Goal: Task Accomplishment & Management: Manage account settings

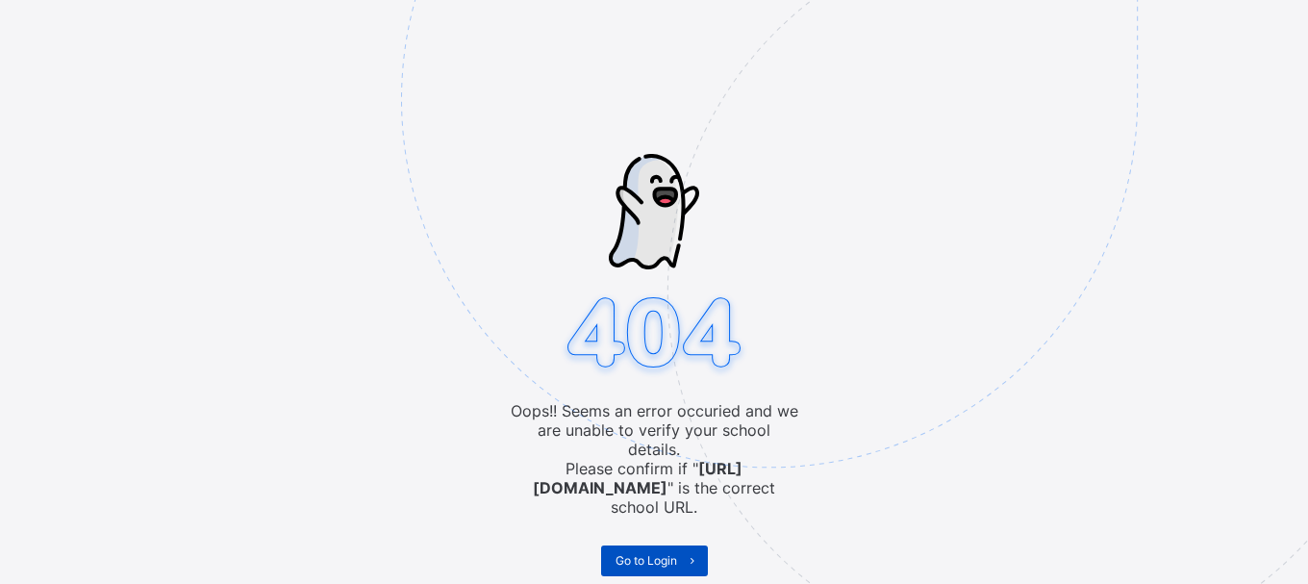
click at [664, 553] on span "Go to Login" at bounding box center [647, 560] width 62 height 14
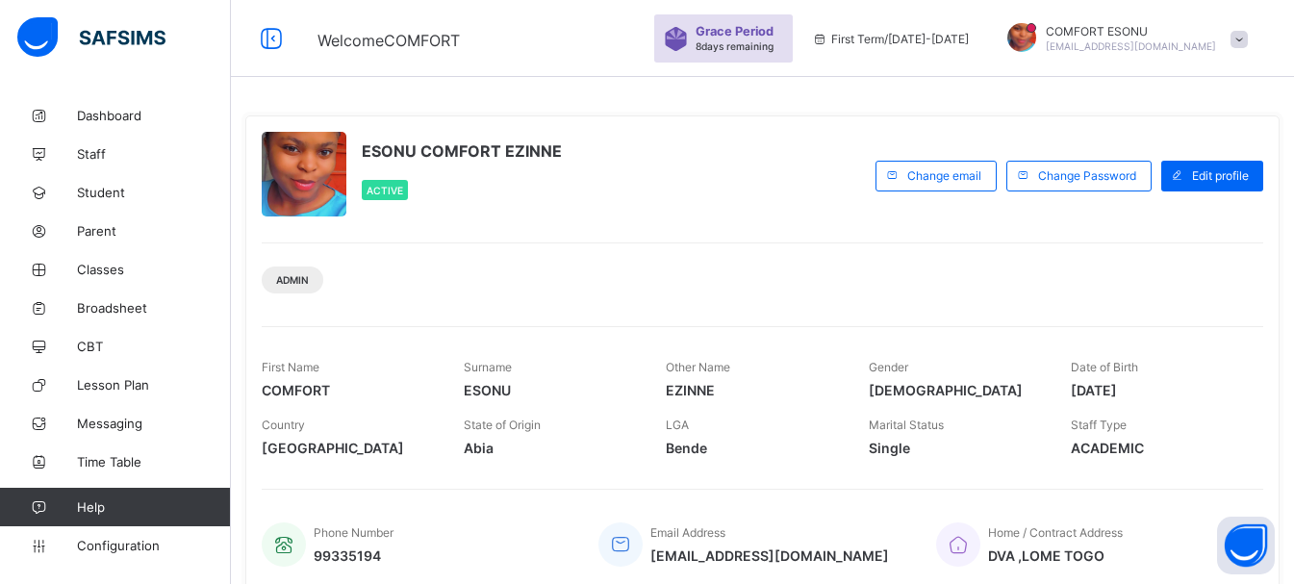
click at [764, 206] on div "ESONU COMFORT EZINNE Active" at bounding box center [564, 176] width 604 height 88
click at [786, 227] on div "ESONU COMFORT EZINNE Active Change email Change Password Edit profile Admin Fir…" at bounding box center [762, 353] width 1034 height 477
click at [96, 266] on span "Classes" at bounding box center [154, 269] width 154 height 15
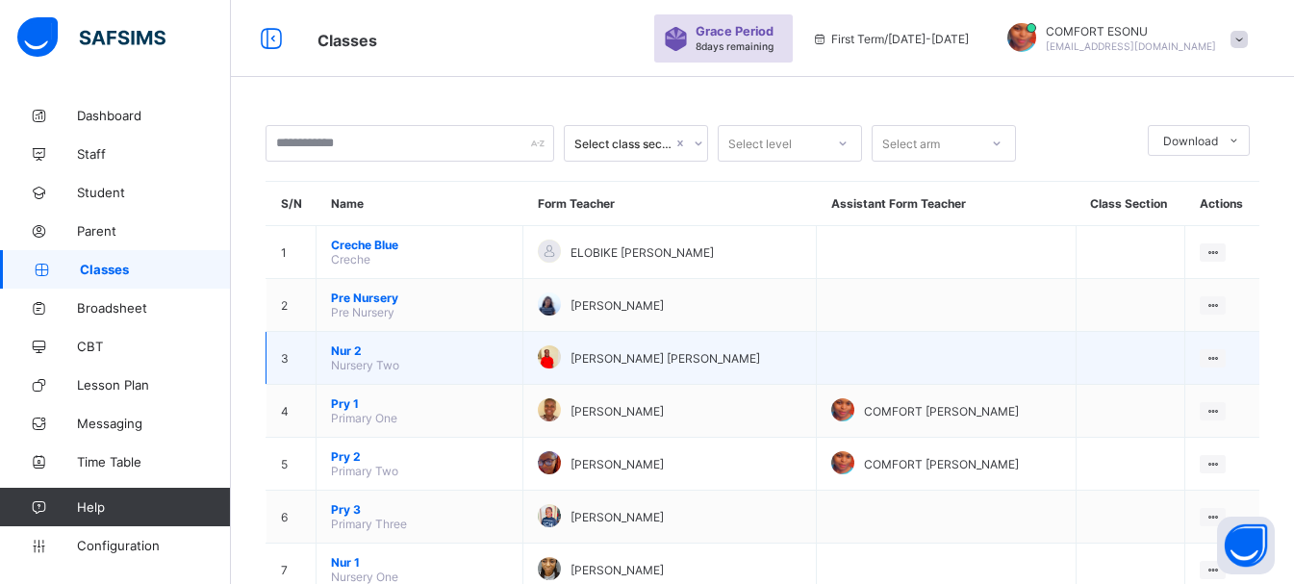
click at [355, 347] on span "Nur 2" at bounding box center [419, 350] width 177 height 14
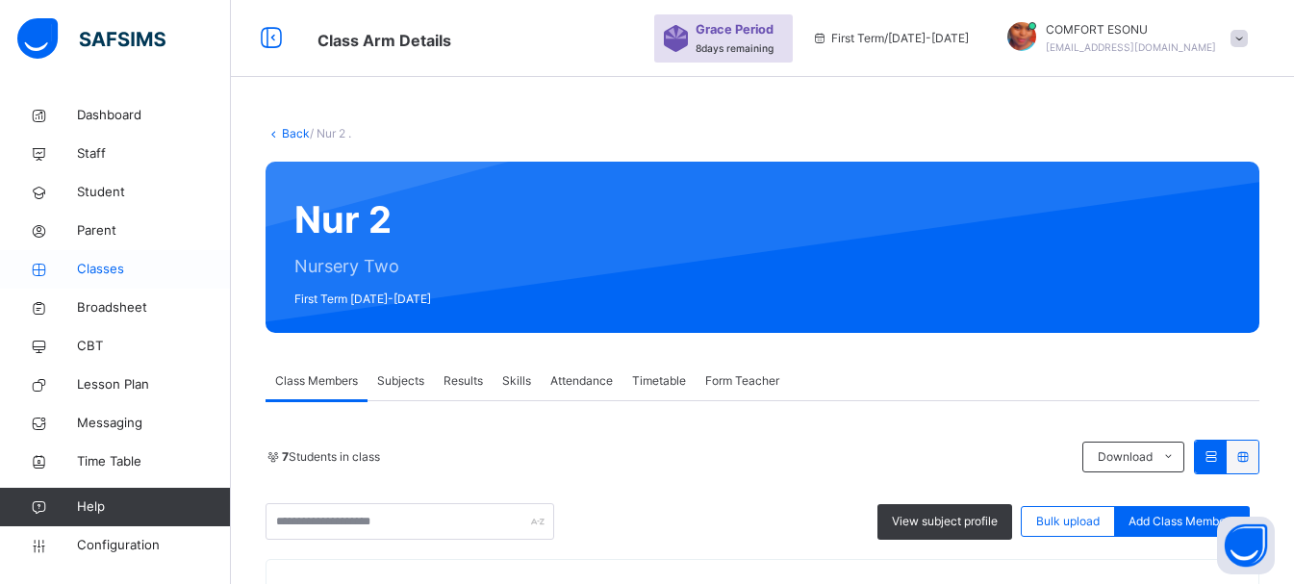
click at [104, 258] on link "Classes" at bounding box center [115, 269] width 231 height 38
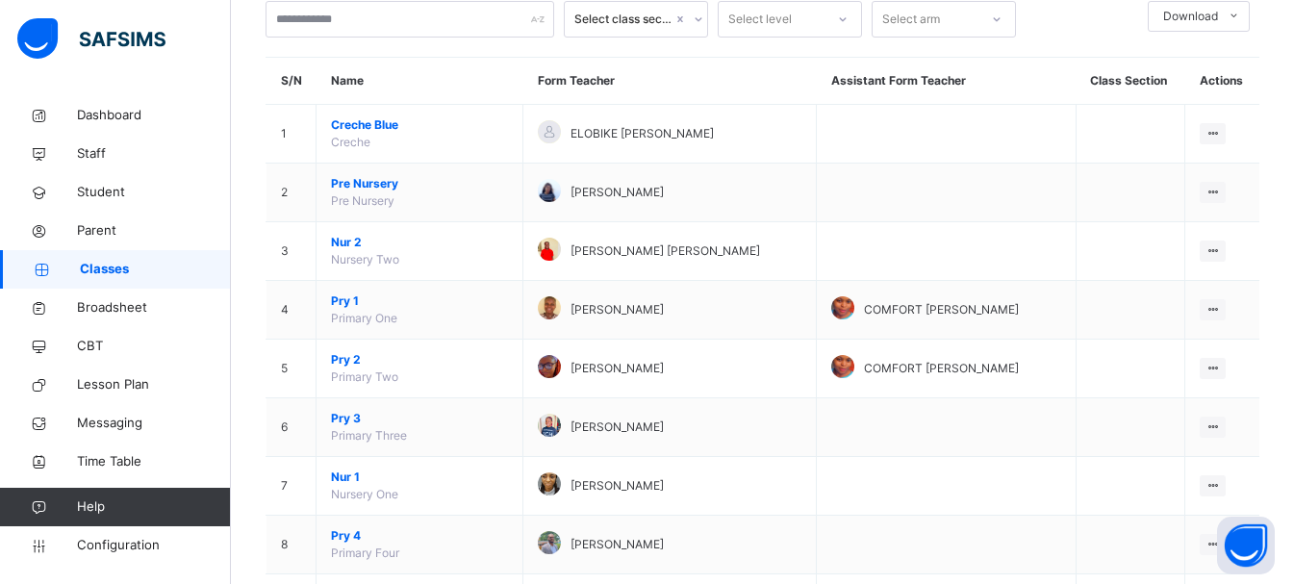
scroll to position [154, 0]
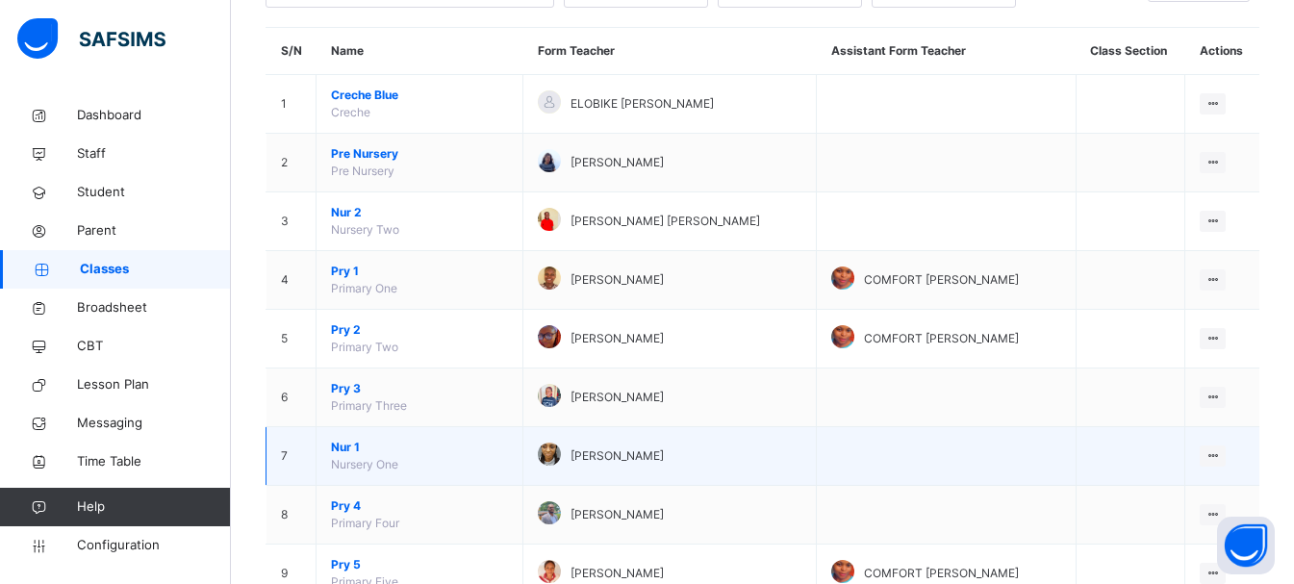
click at [348, 449] on span "Nur 1" at bounding box center [419, 447] width 177 height 17
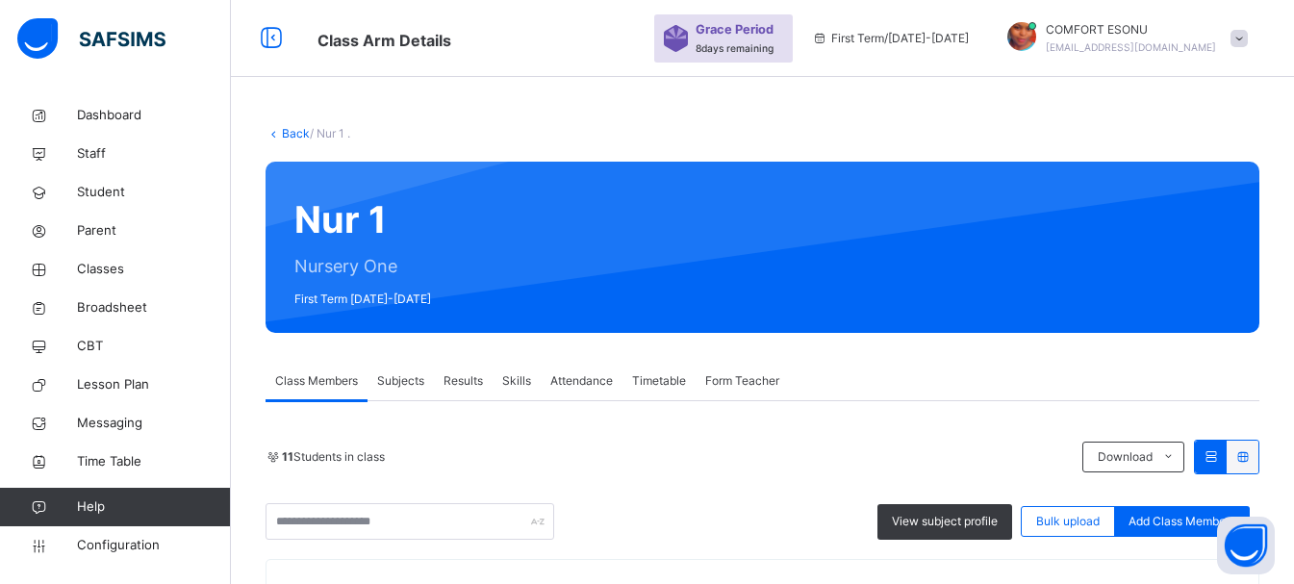
click at [474, 385] on span "Results" at bounding box center [462, 380] width 39 height 17
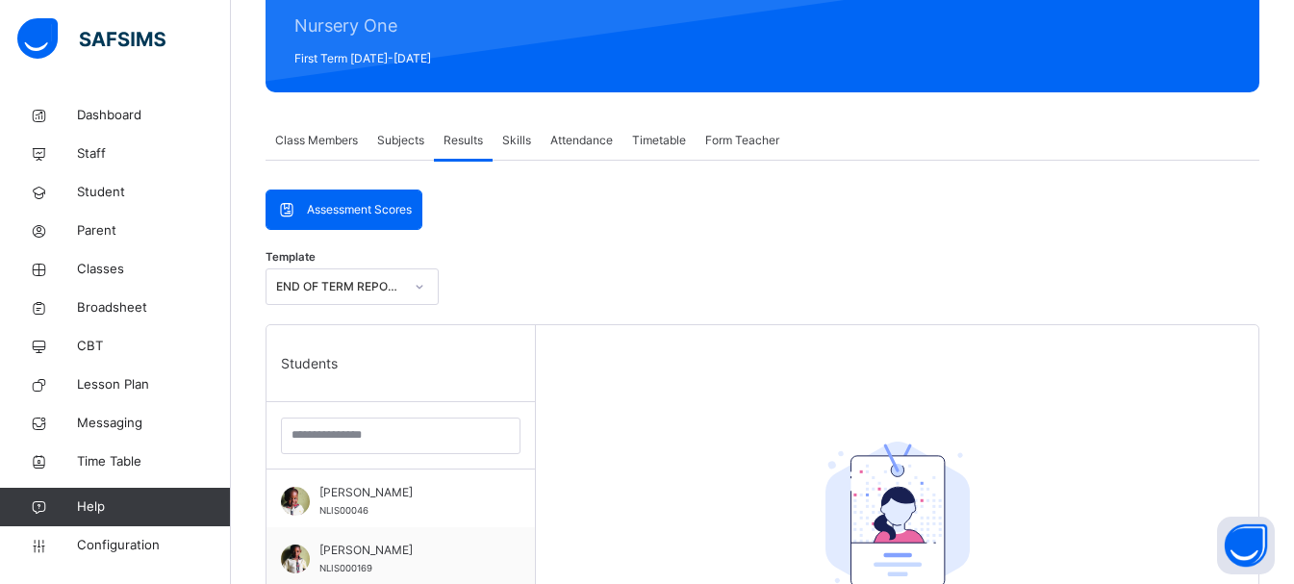
scroll to position [269, 0]
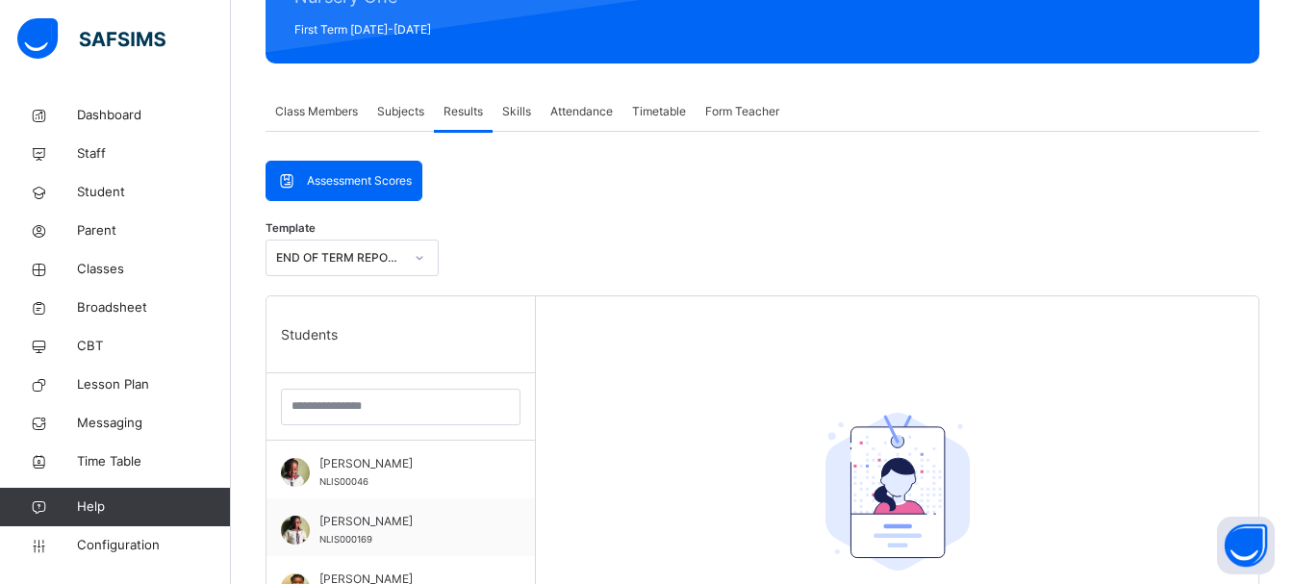
click at [421, 260] on icon at bounding box center [420, 257] width 12 height 19
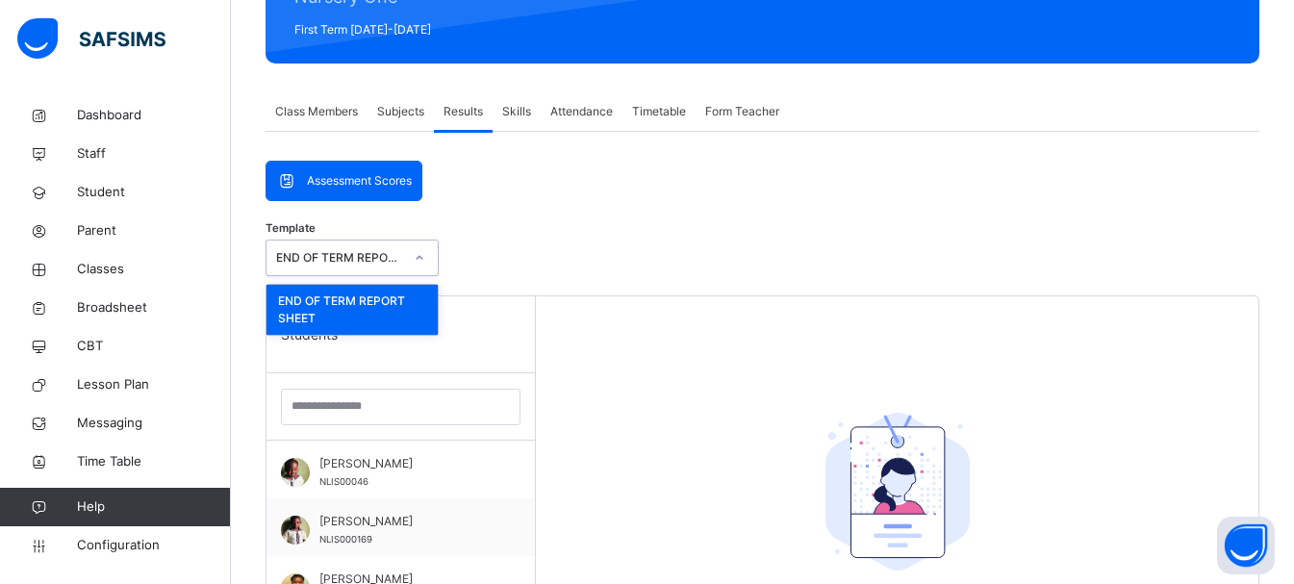
click at [421, 260] on icon at bounding box center [420, 257] width 12 height 19
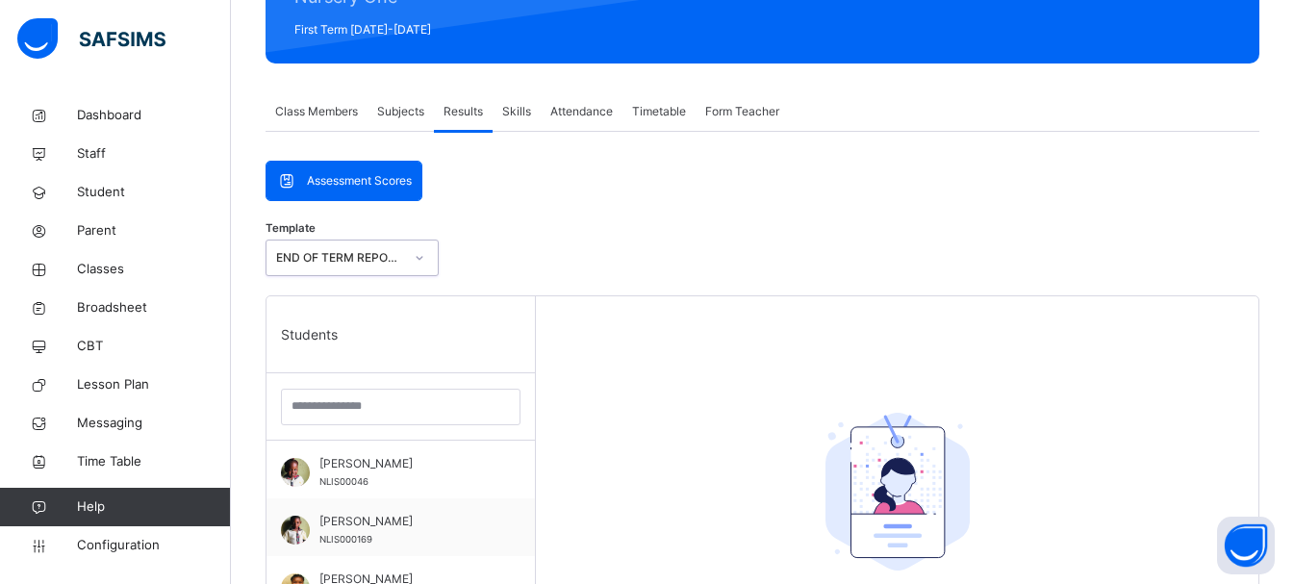
click at [413, 257] on div at bounding box center [419, 257] width 33 height 31
click at [123, 318] on link "Broadsheet" at bounding box center [115, 308] width 231 height 38
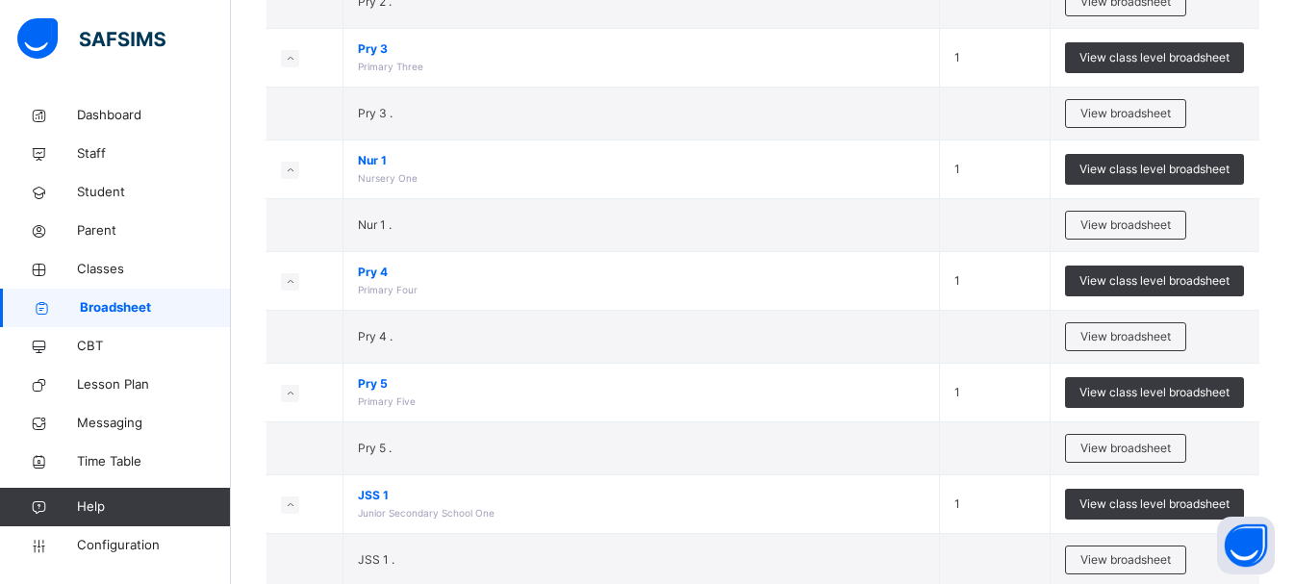
scroll to position [770, 0]
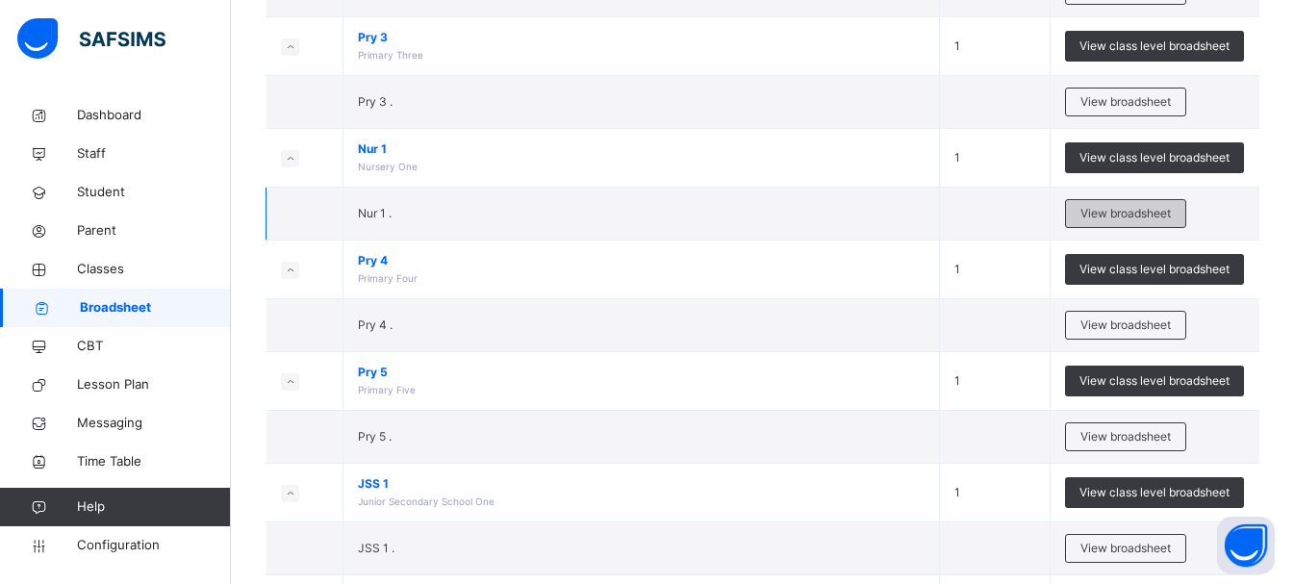
click at [1113, 220] on span "View broadsheet" at bounding box center [1125, 213] width 90 height 17
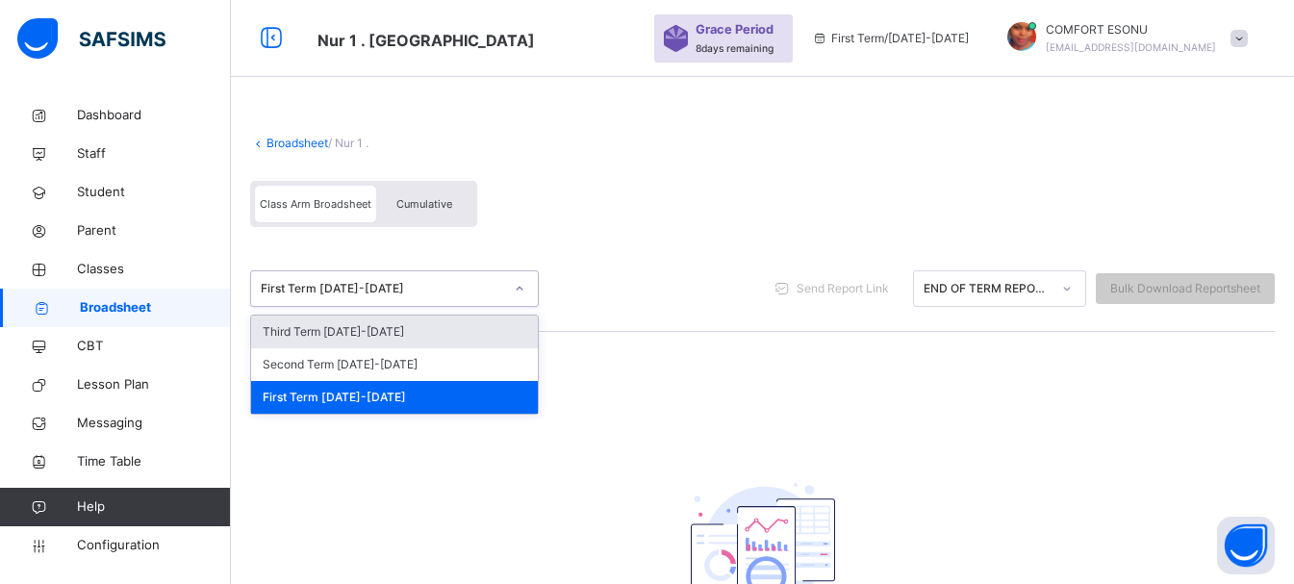
click at [506, 275] on div at bounding box center [519, 288] width 33 height 31
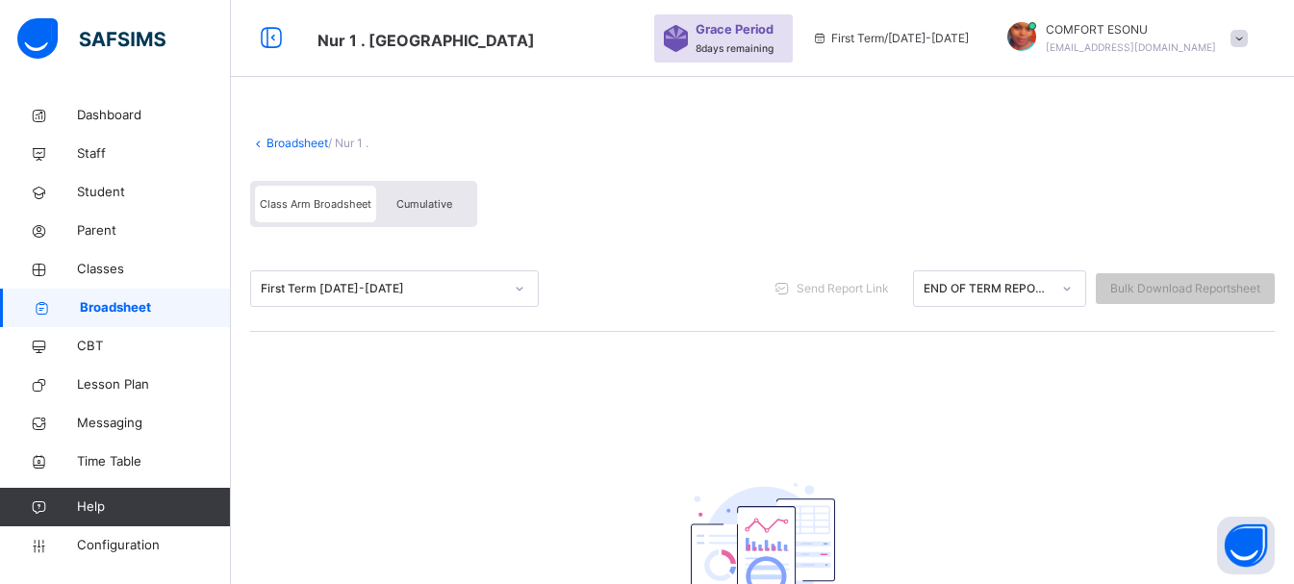
click at [437, 467] on div "Broadsheet / Nur 1 . Class Arm Broadsheet Cumulative First Term [DATE]-[DATE] S…" at bounding box center [762, 430] width 1063 height 669
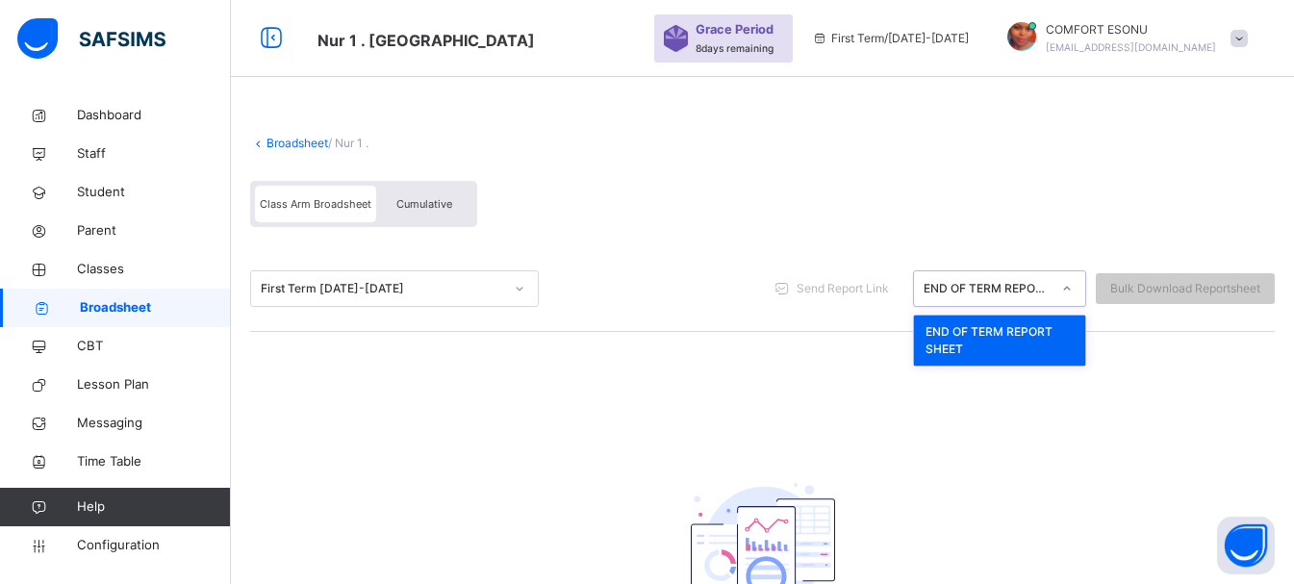
click at [1073, 285] on icon at bounding box center [1067, 288] width 12 height 19
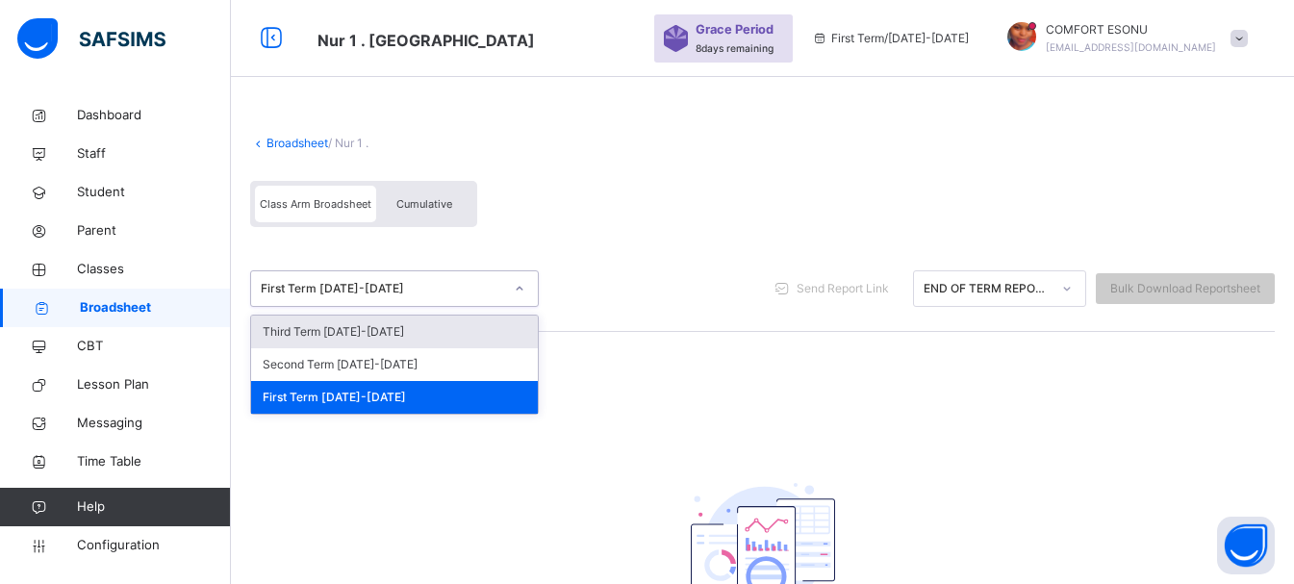
click at [419, 288] on div "First Term [DATE]-[DATE]" at bounding box center [382, 288] width 242 height 17
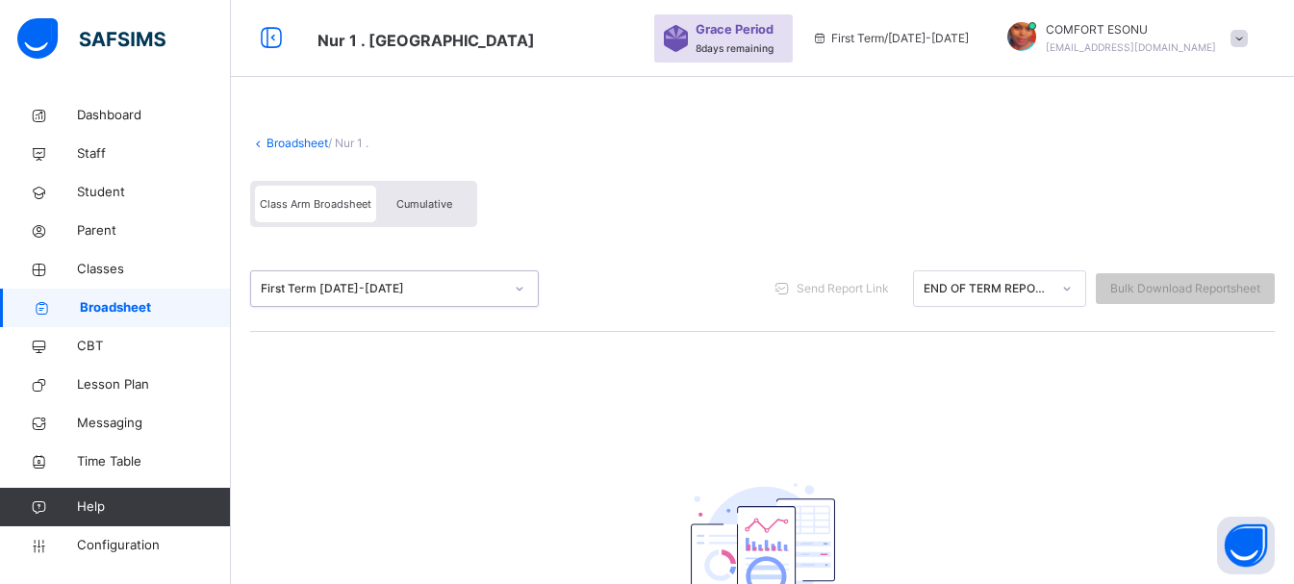
click at [331, 210] on span "Class Arm Broadsheet" at bounding box center [316, 203] width 112 height 13
click at [420, 199] on span "Cumulative" at bounding box center [424, 203] width 56 height 13
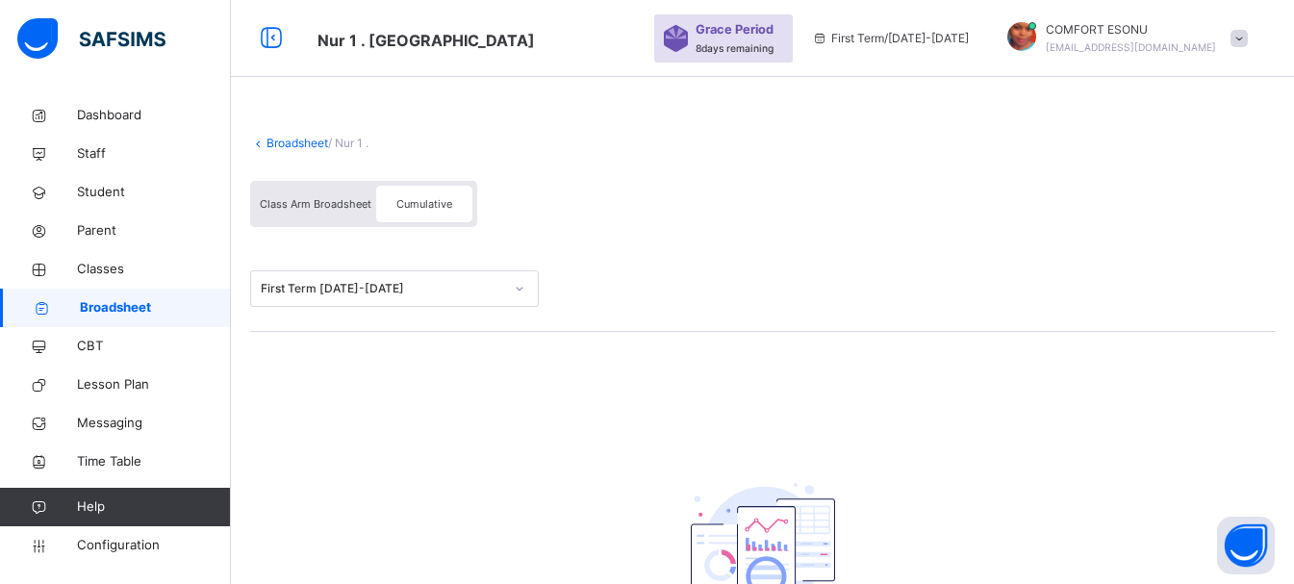
click at [351, 206] on span "Class Arm Broadsheet" at bounding box center [316, 203] width 112 height 13
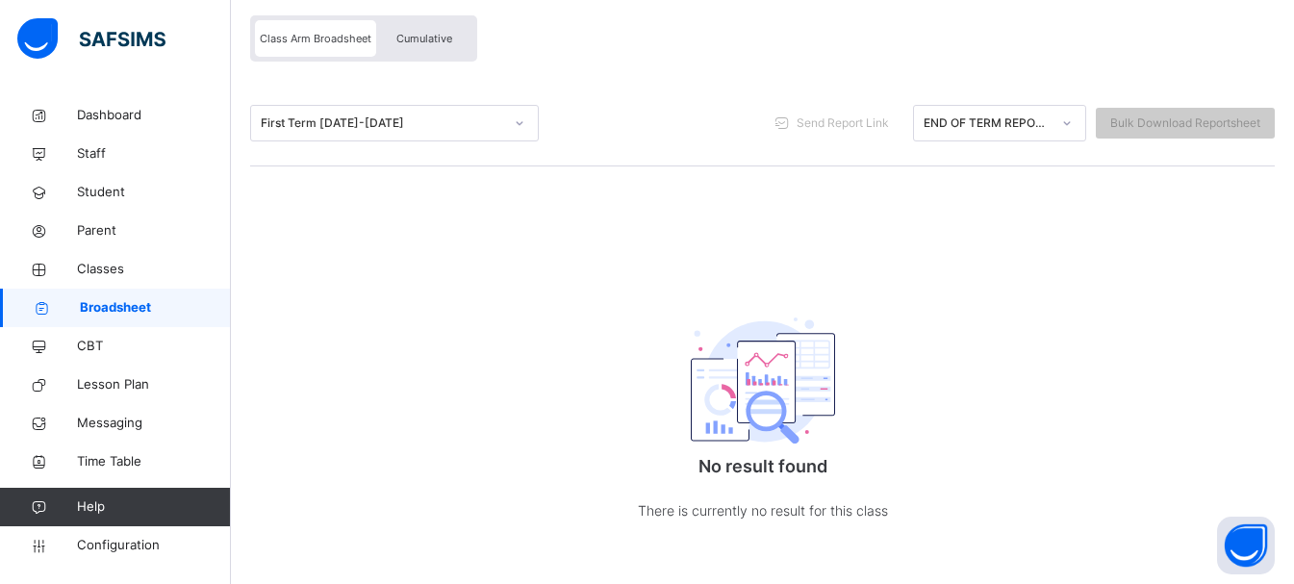
scroll to position [183, 0]
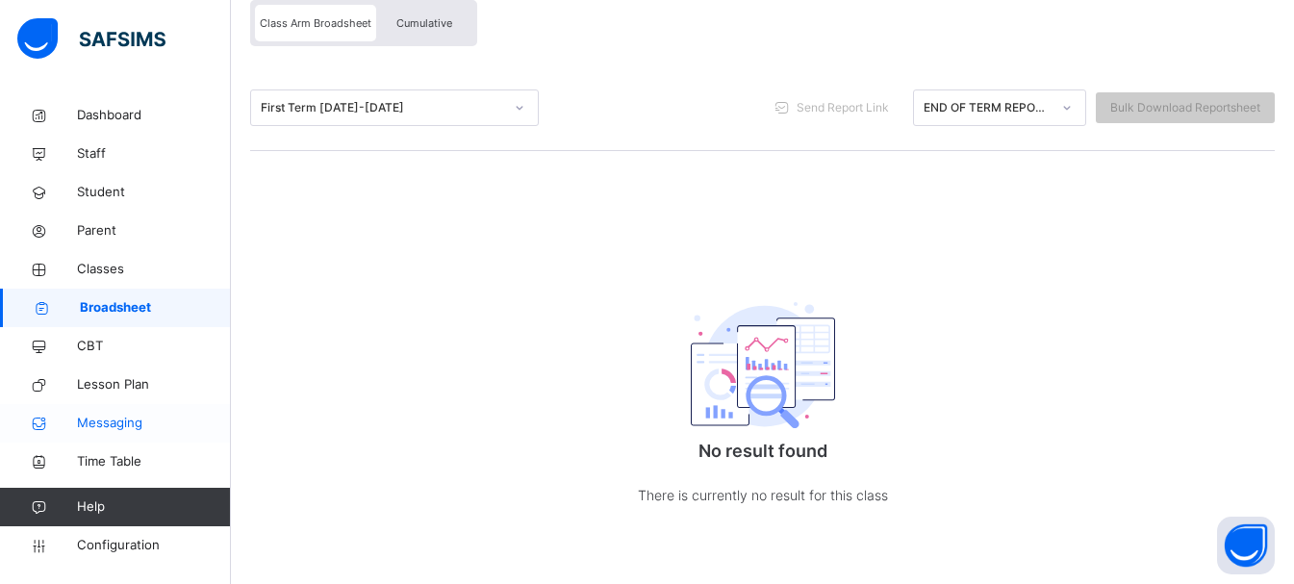
click at [103, 416] on span "Messaging" at bounding box center [154, 423] width 154 height 19
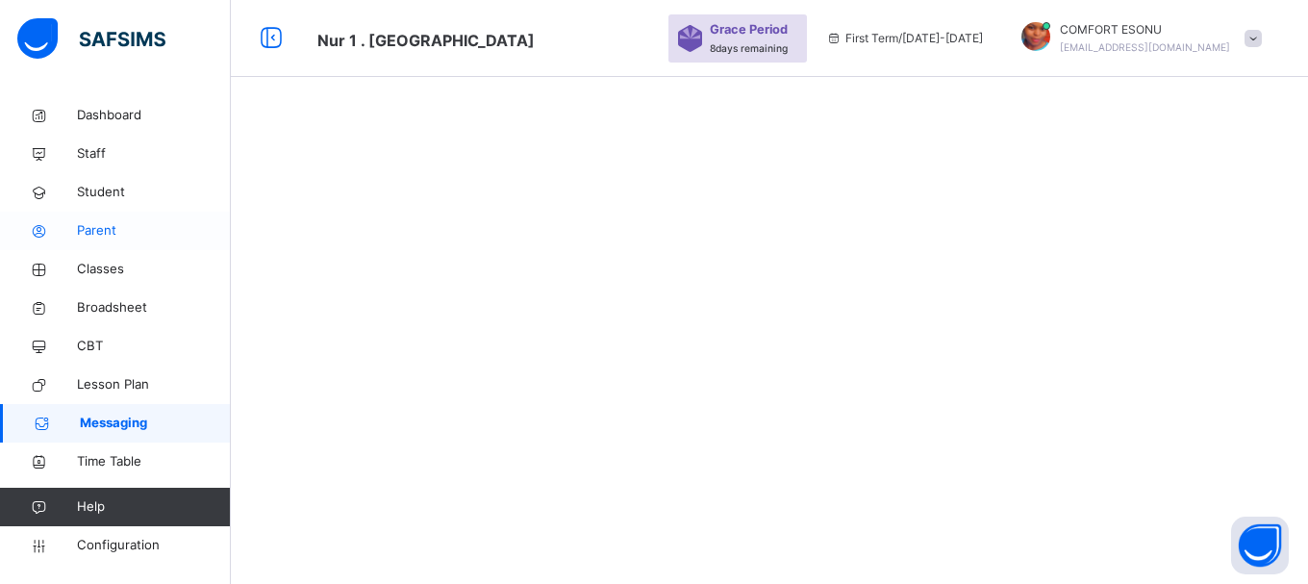
click at [89, 245] on link "Parent" at bounding box center [115, 231] width 231 height 38
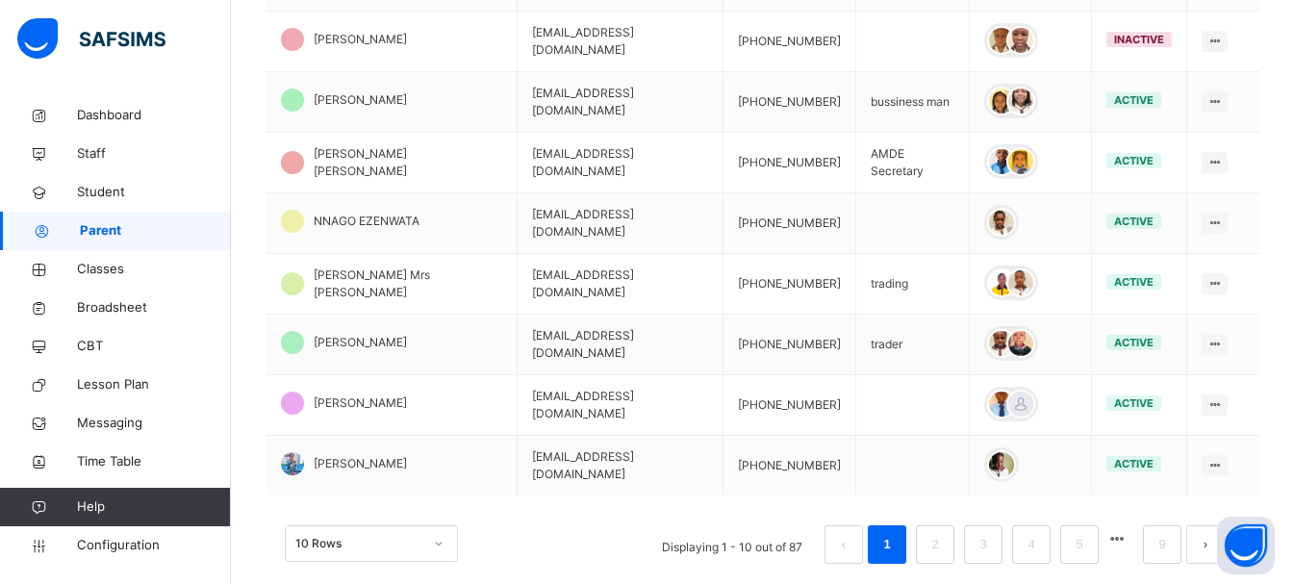
scroll to position [616, 0]
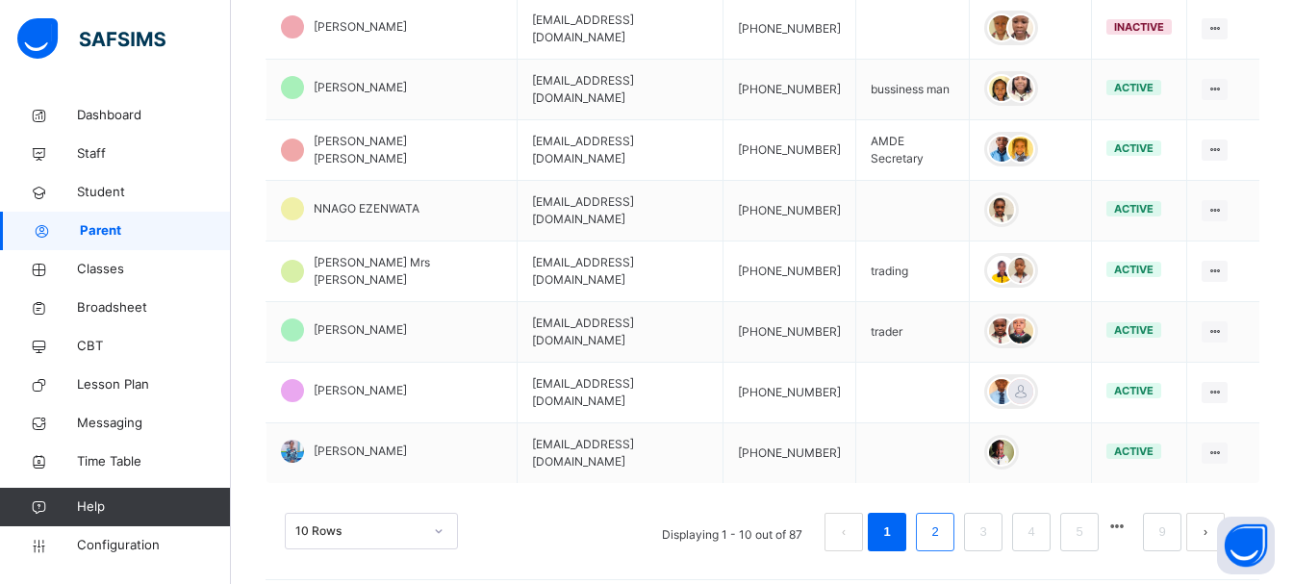
click at [944, 535] on link "2" at bounding box center [934, 531] width 18 height 25
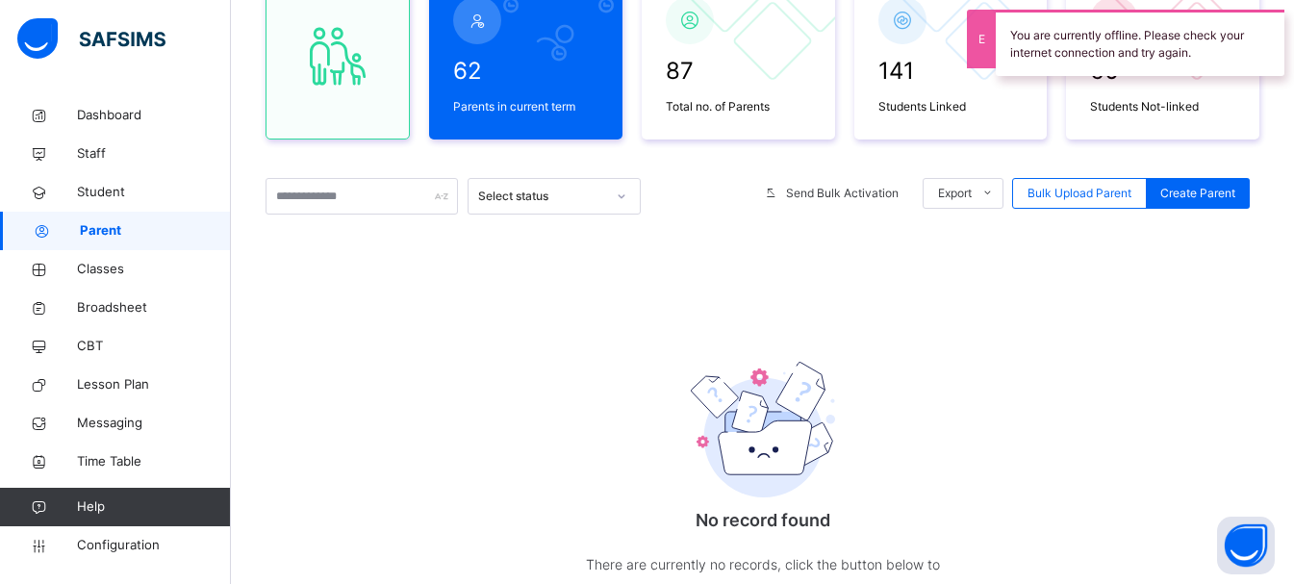
scroll to position [227, 0]
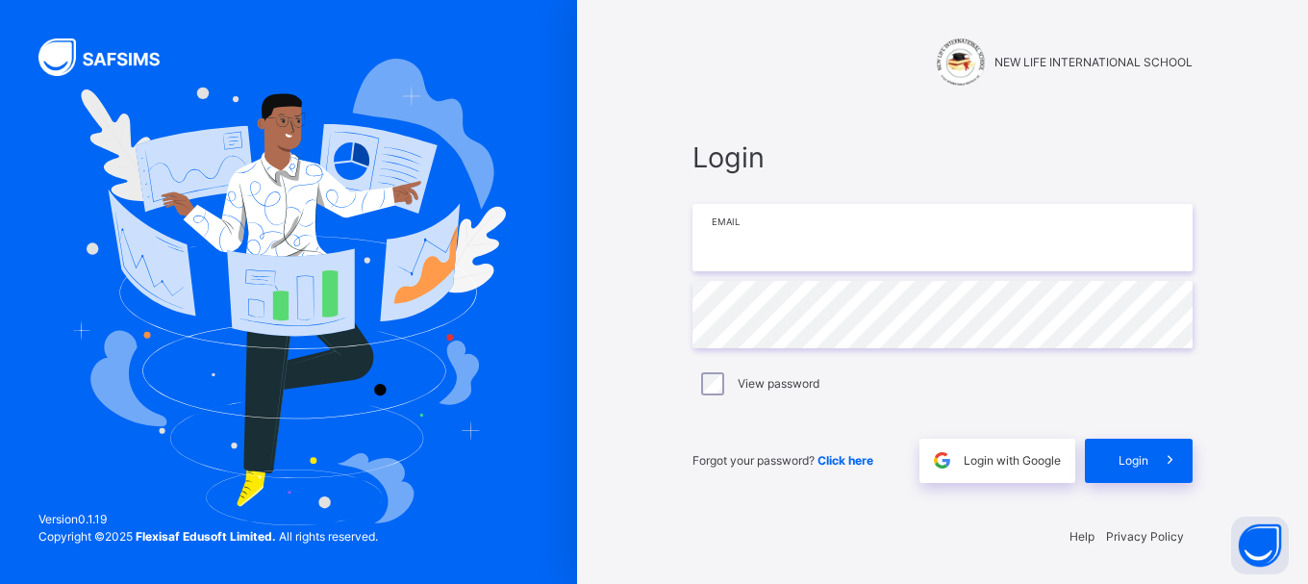
click at [731, 247] on input "email" at bounding box center [943, 237] width 500 height 67
type input "**********"
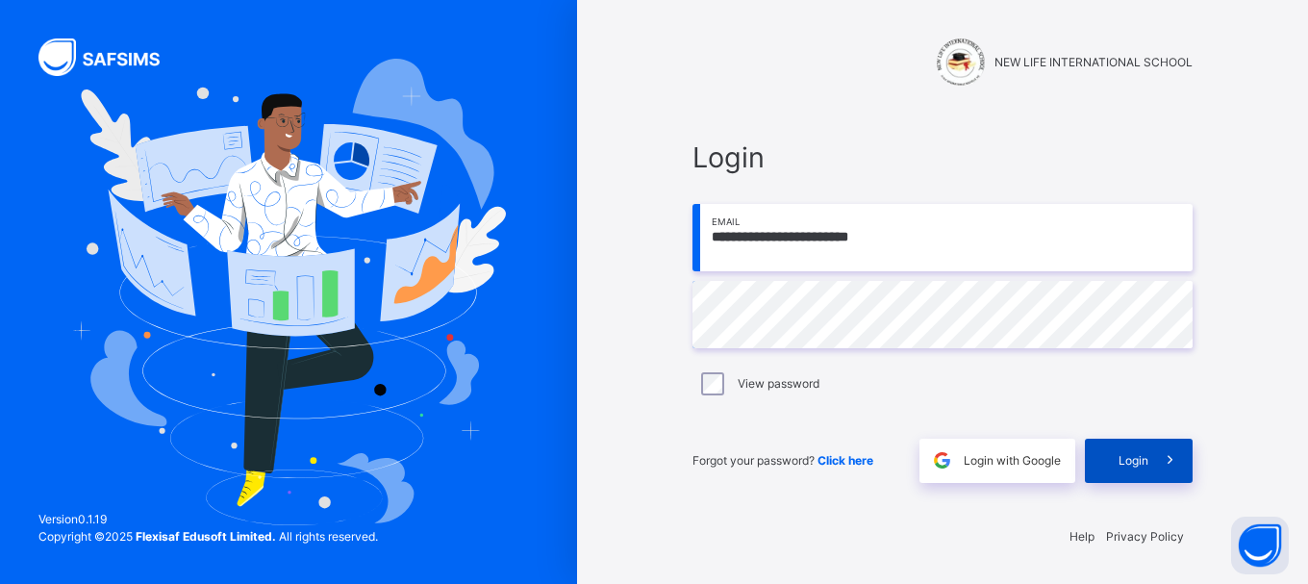
click at [1151, 466] on span at bounding box center [1170, 461] width 44 height 44
click at [1149, 449] on div "Login" at bounding box center [1139, 461] width 108 height 44
click at [1149, 449] on span at bounding box center [1170, 461] width 44 height 44
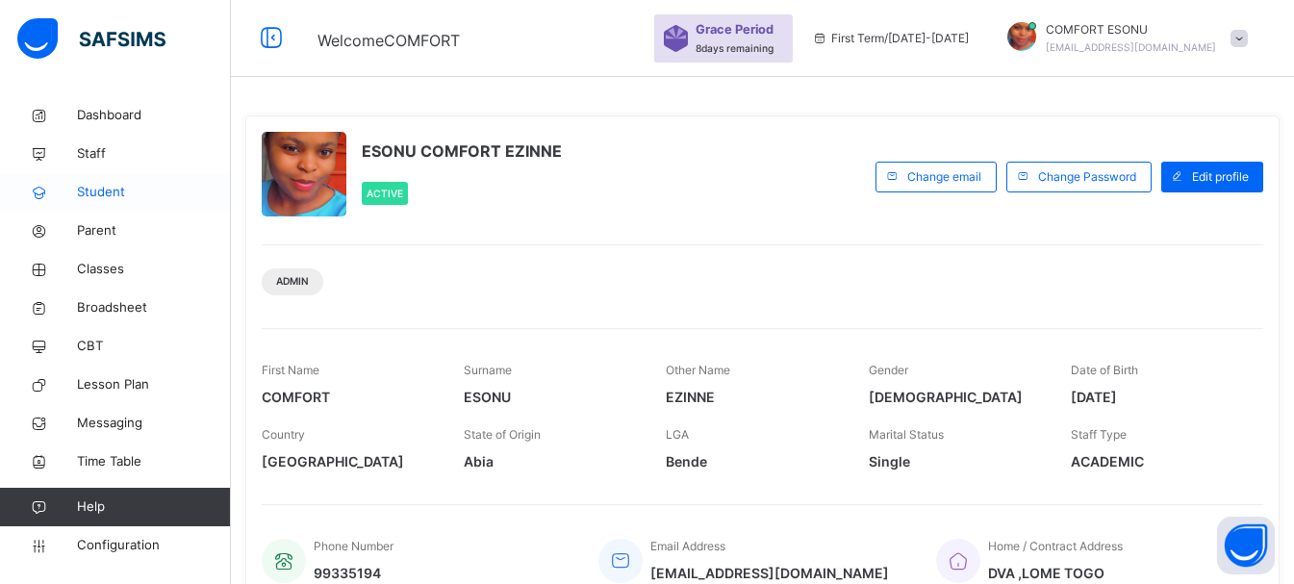
click at [96, 179] on link "Student" at bounding box center [115, 192] width 231 height 38
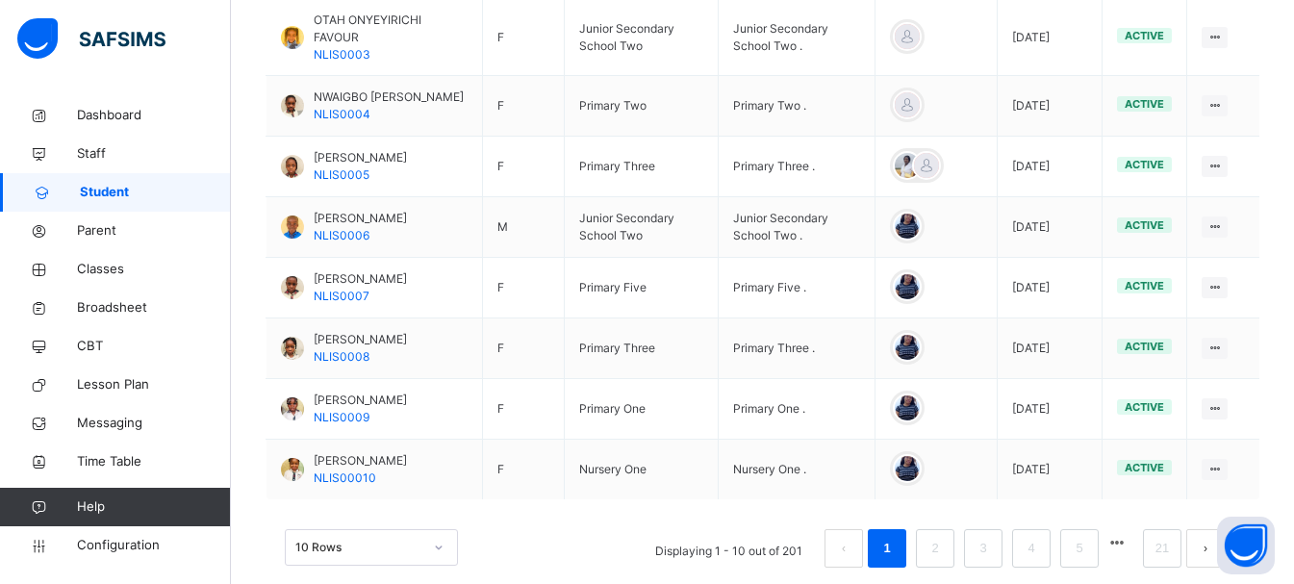
scroll to position [715, 0]
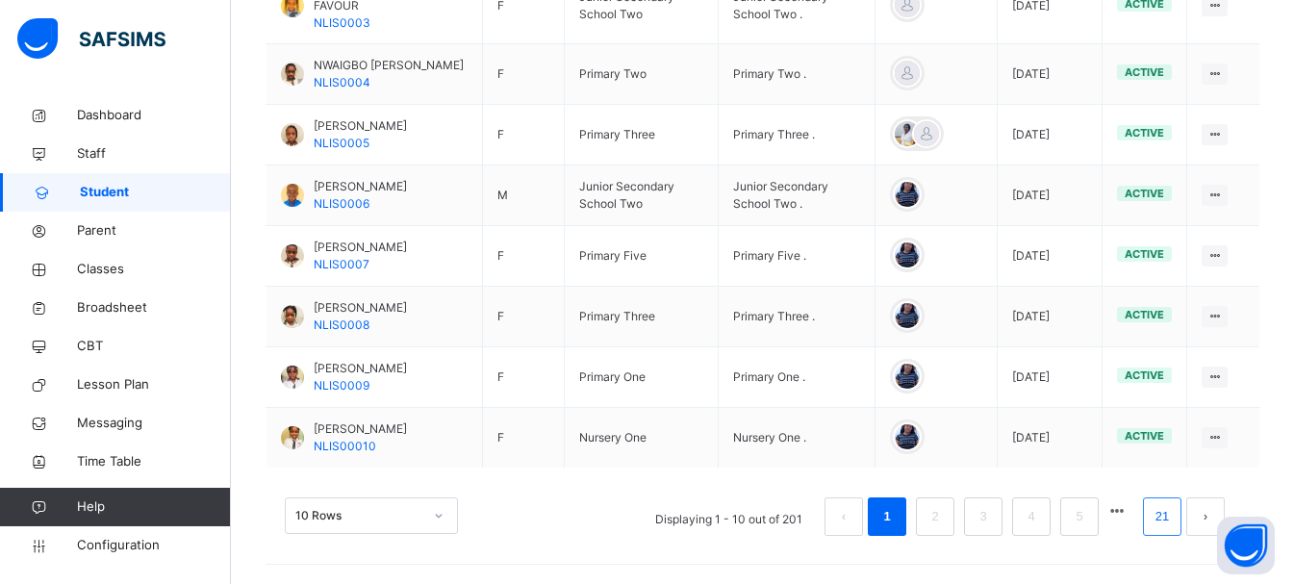
click at [1173, 504] on link "21" at bounding box center [1161, 516] width 25 height 25
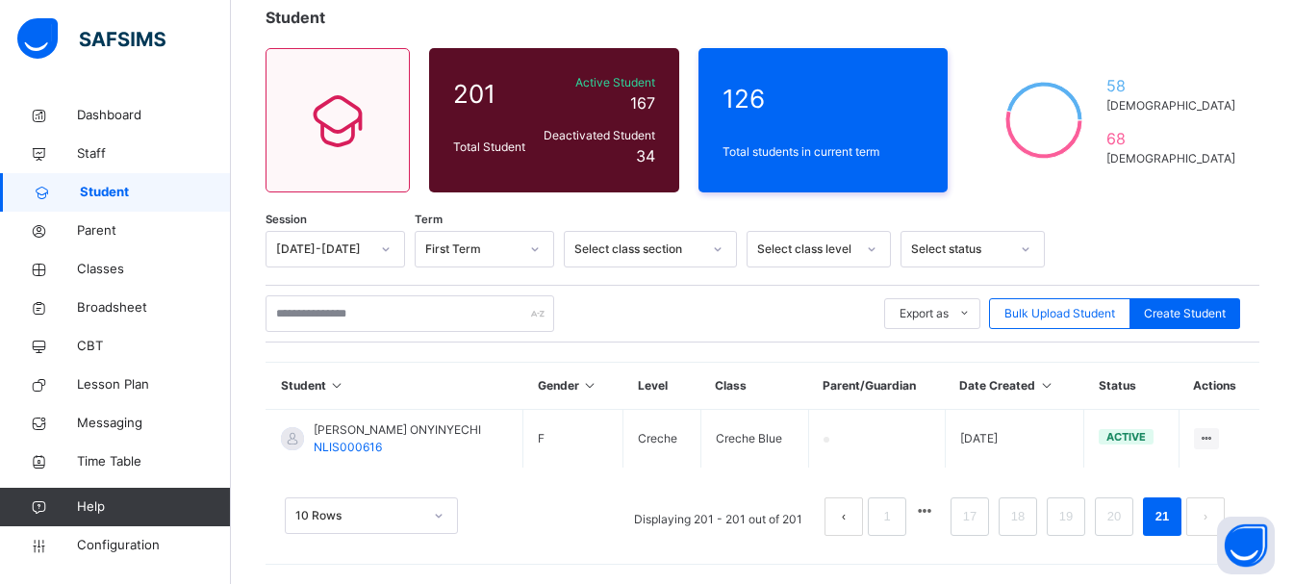
scroll to position [119, 0]
click at [1133, 531] on li "20" at bounding box center [1114, 516] width 38 height 38
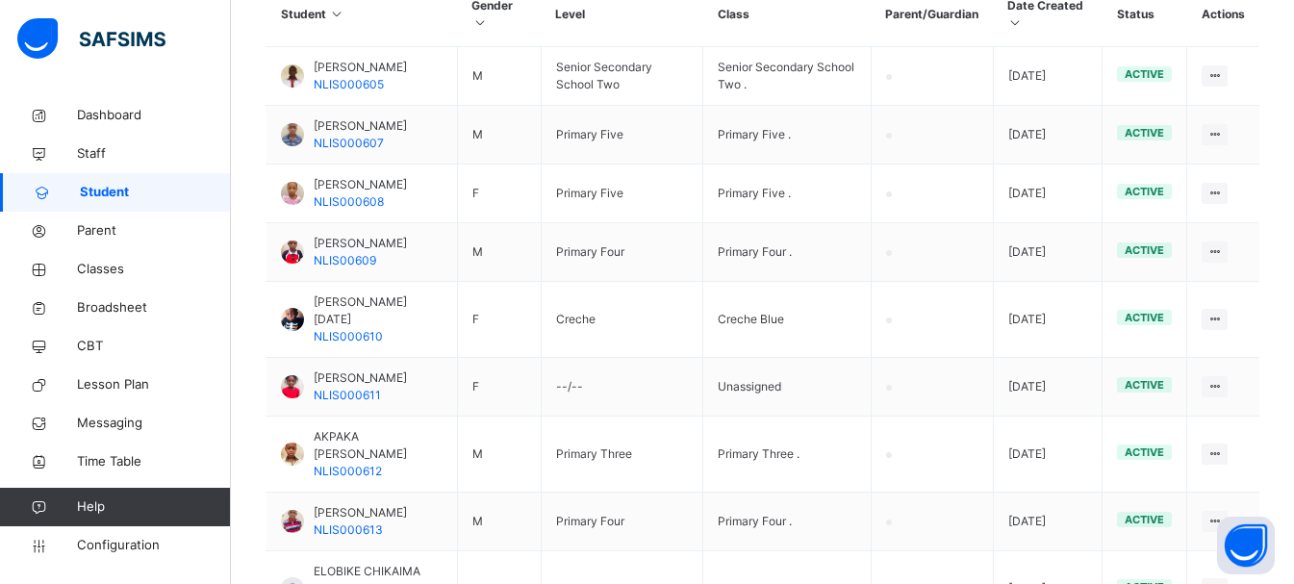
scroll to position [769, 0]
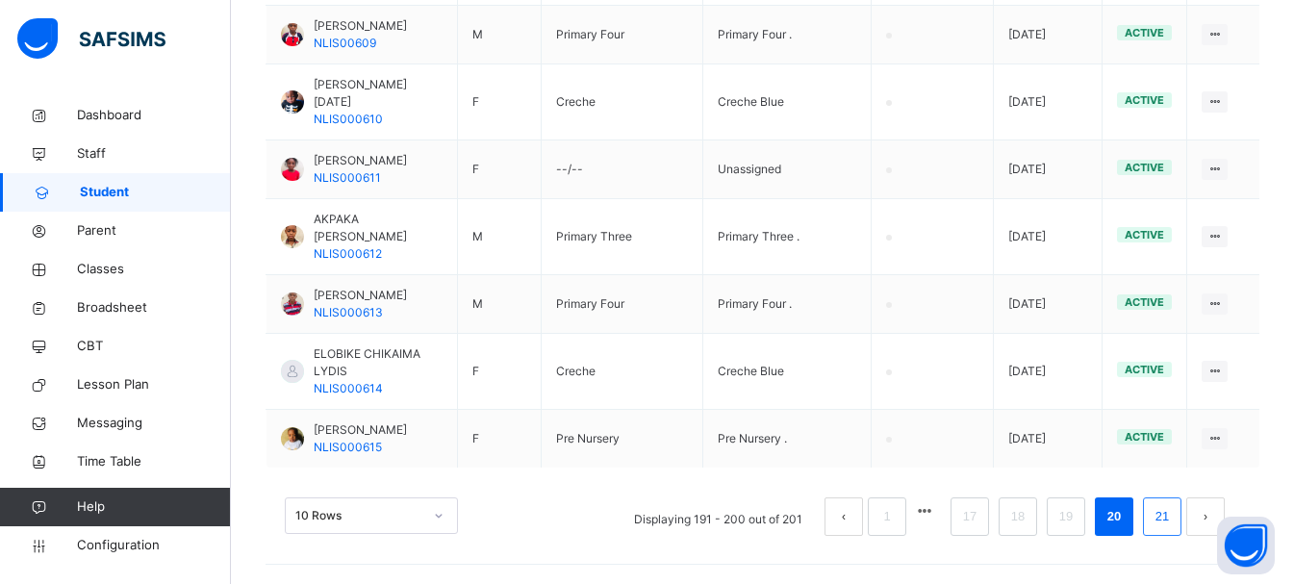
click at [1174, 510] on link "21" at bounding box center [1161, 516] width 25 height 25
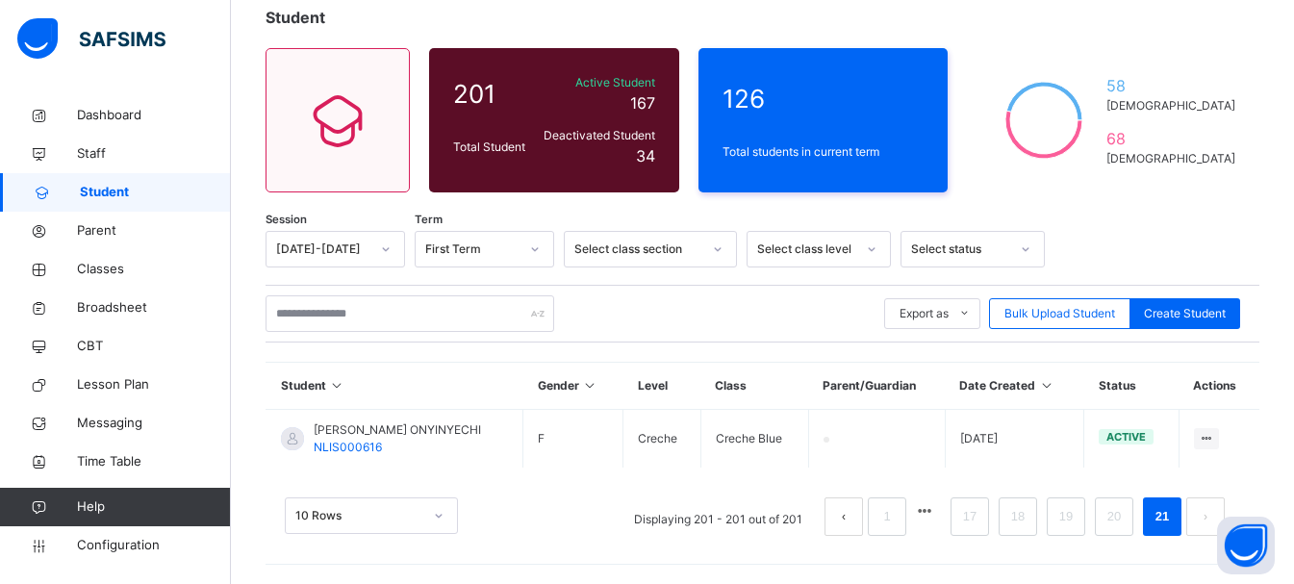
scroll to position [119, 0]
click at [1078, 526] on link "19" at bounding box center [1065, 516] width 25 height 25
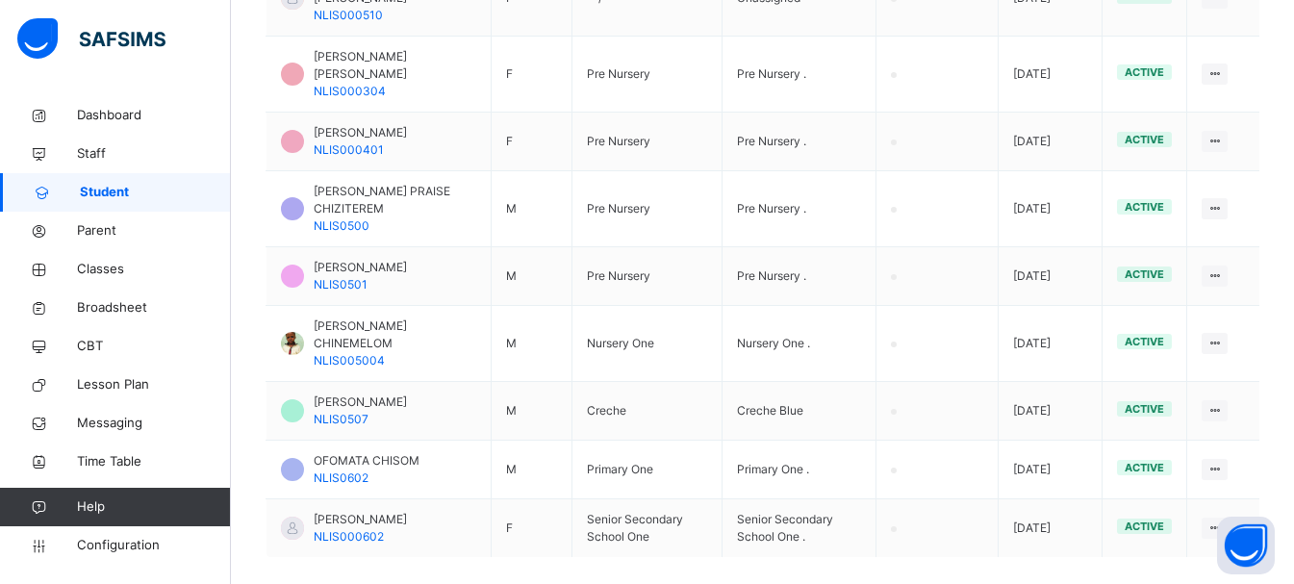
scroll to position [717, 0]
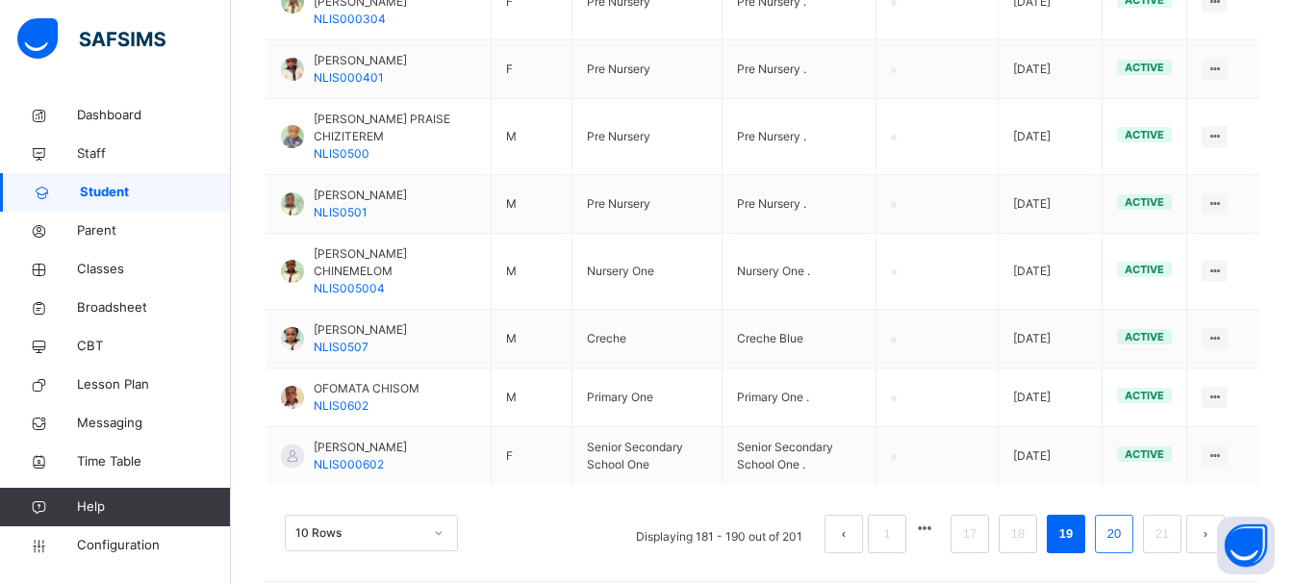
click at [1123, 521] on link "20" at bounding box center [1113, 533] width 25 height 25
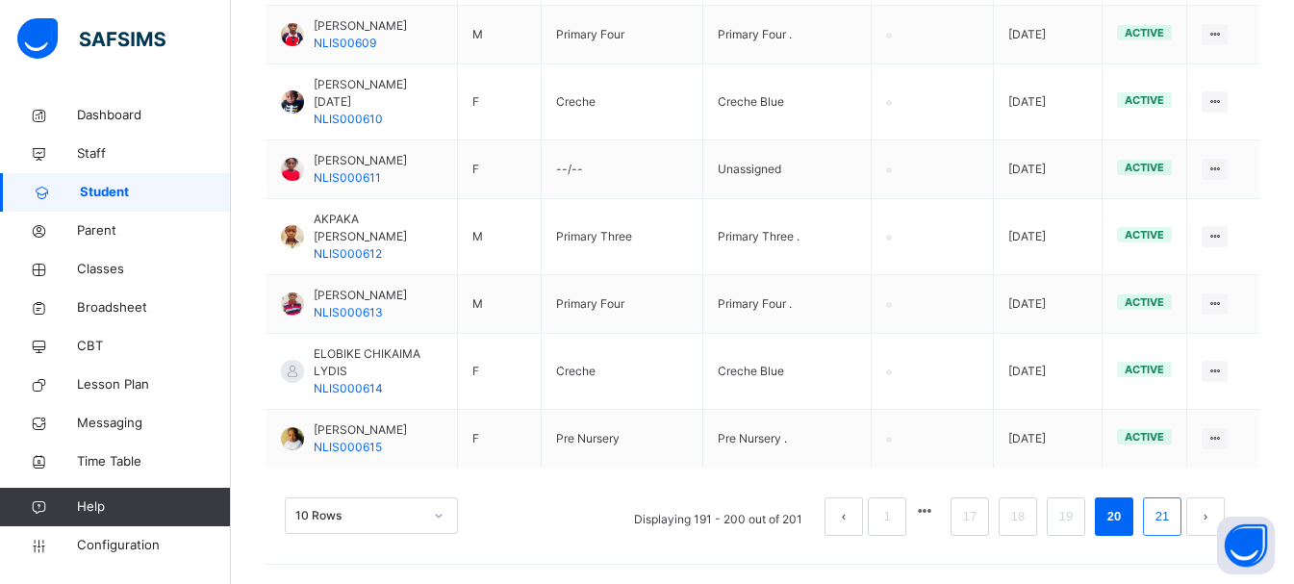
click at [1174, 529] on link "21" at bounding box center [1161, 516] width 25 height 25
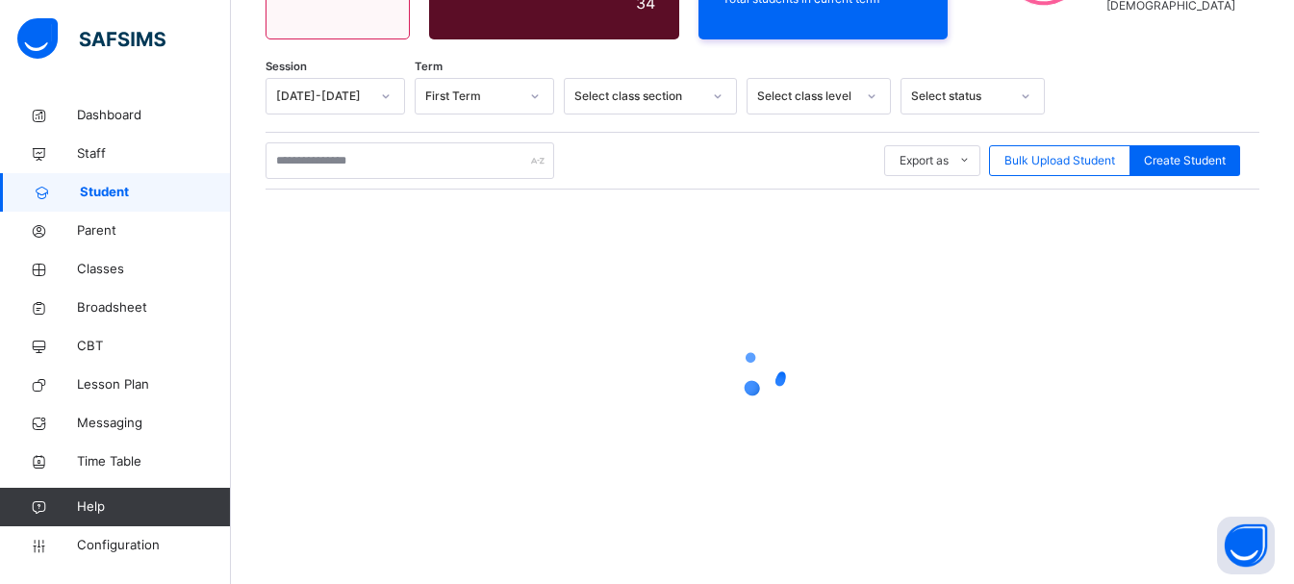
scroll to position [272, 0]
click at [765, 362] on icon at bounding box center [762, 372] width 77 height 77
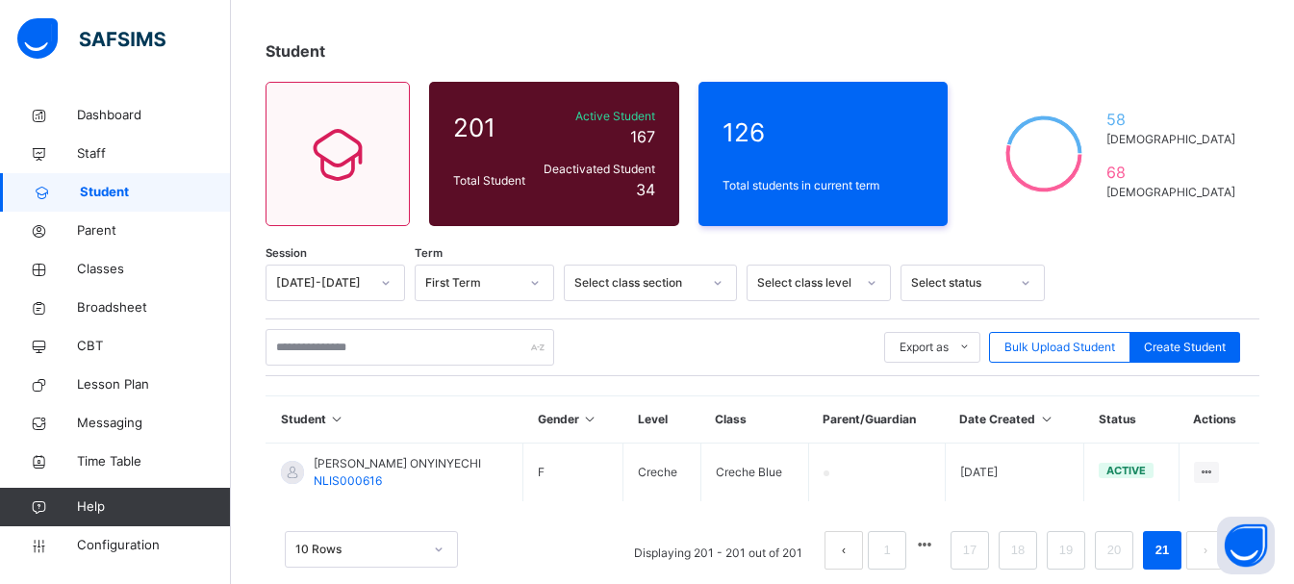
scroll to position [119, 0]
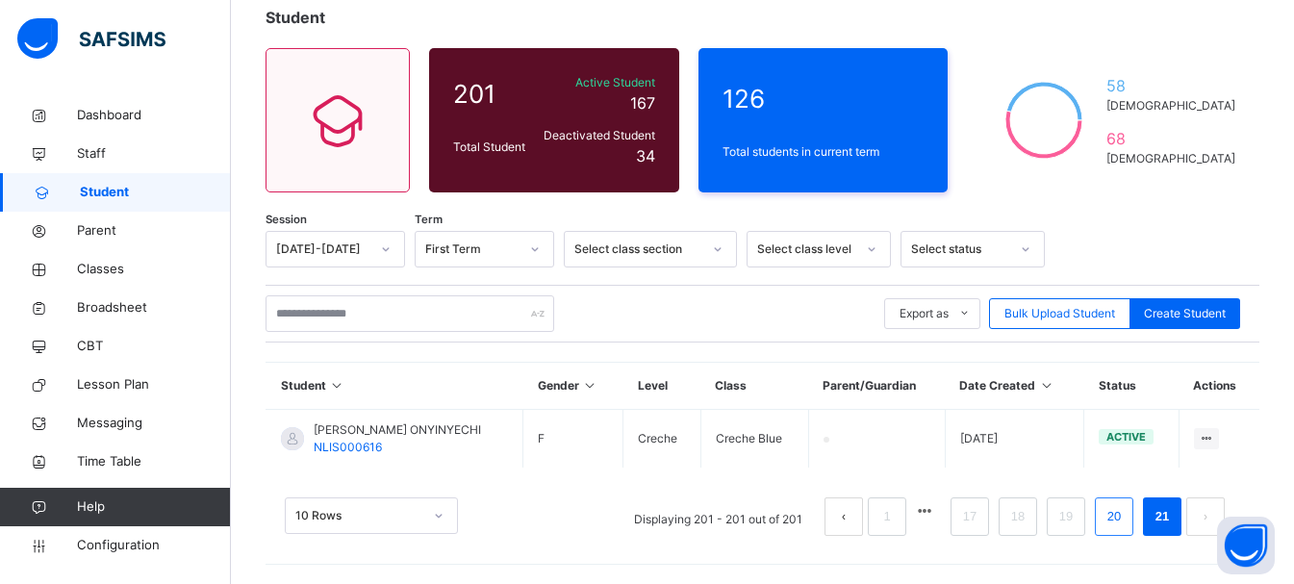
click at [1126, 511] on link "20" at bounding box center [1113, 516] width 25 height 25
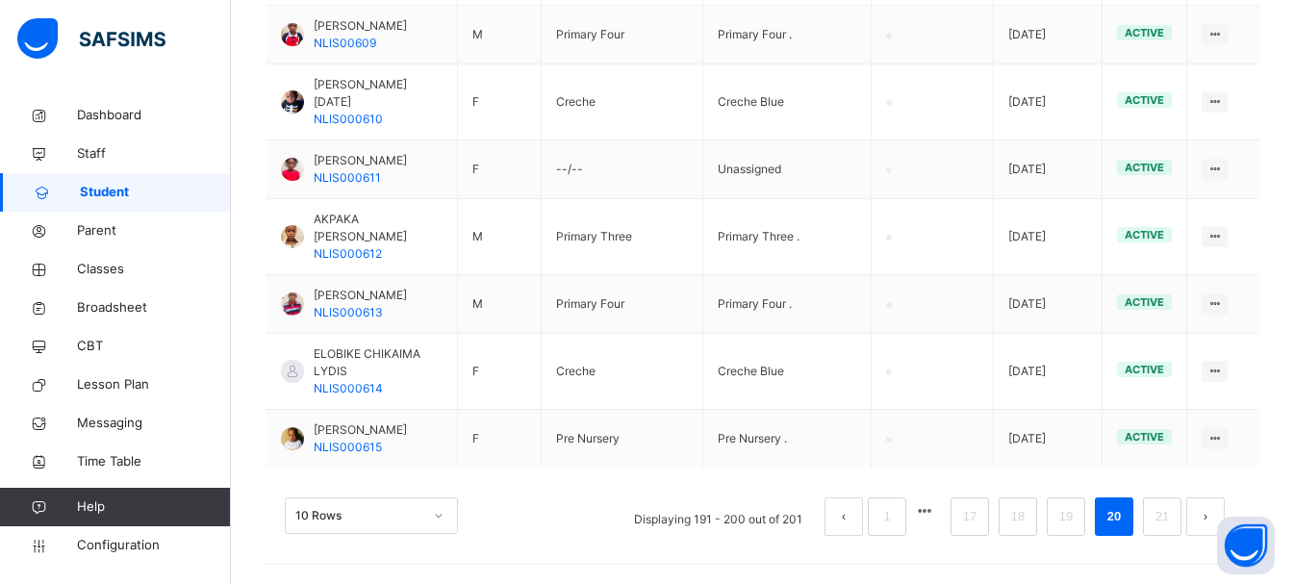
scroll to position [769, 0]
click at [1173, 524] on link "21" at bounding box center [1161, 516] width 25 height 25
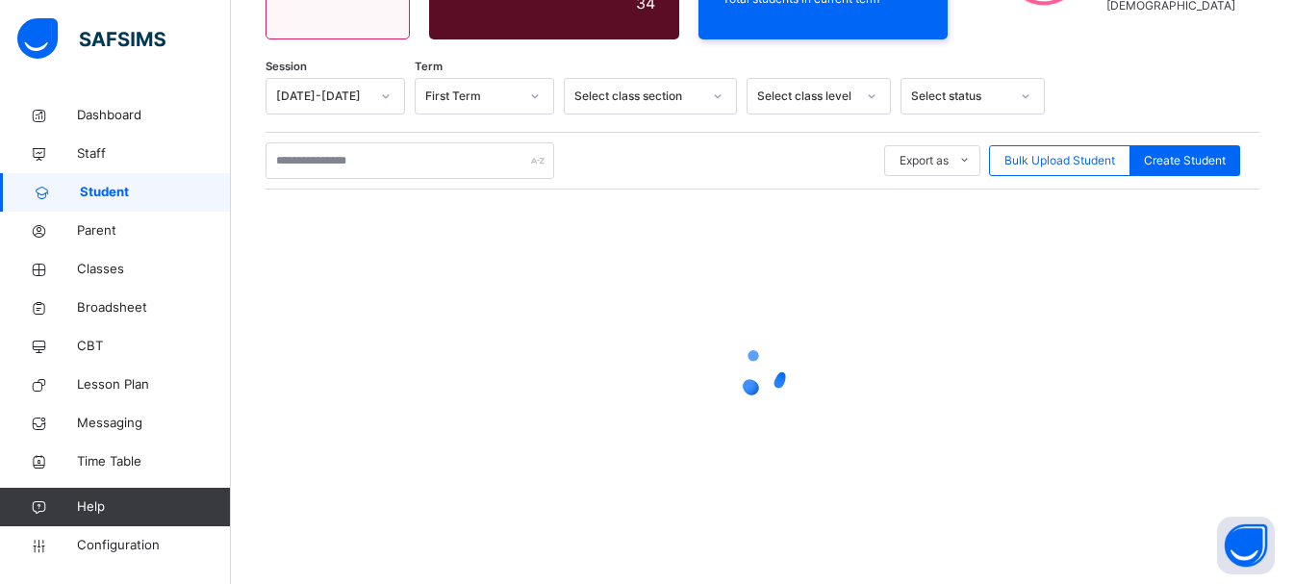
scroll to position [272, 0]
click at [101, 233] on span "Parent" at bounding box center [154, 230] width 154 height 19
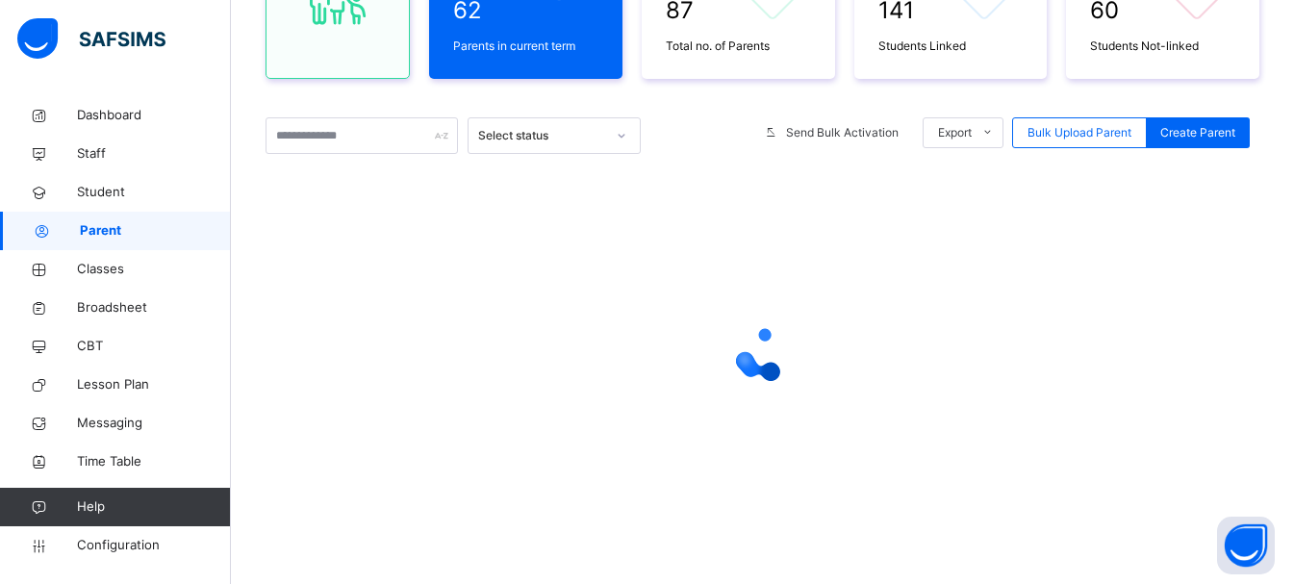
drag, startPoint x: 756, startPoint y: 345, endPoint x: 720, endPoint y: 407, distance: 71.1
click at [720, 407] on div at bounding box center [762, 354] width 994 height 366
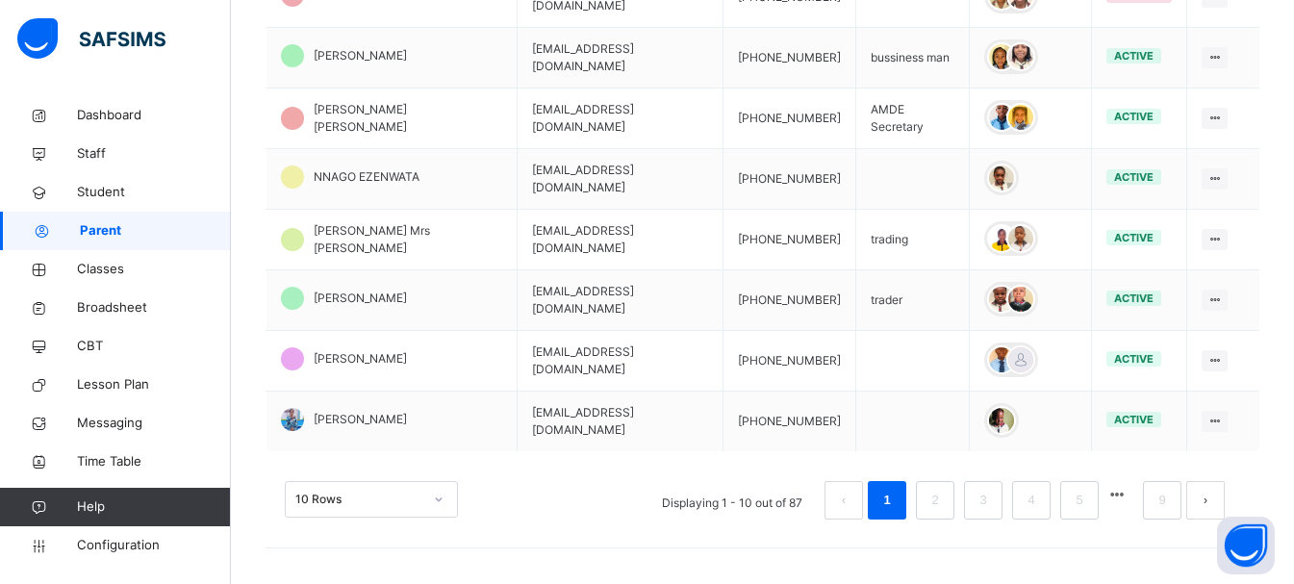
scroll to position [650, 0]
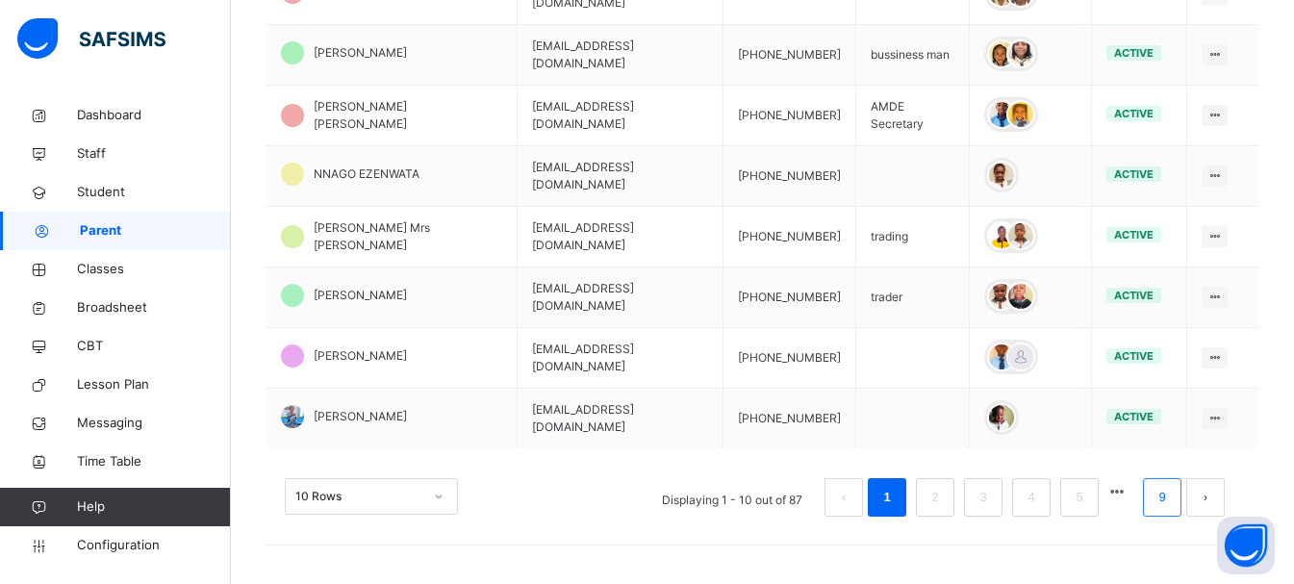
click at [1171, 490] on link "9" at bounding box center [1161, 497] width 18 height 25
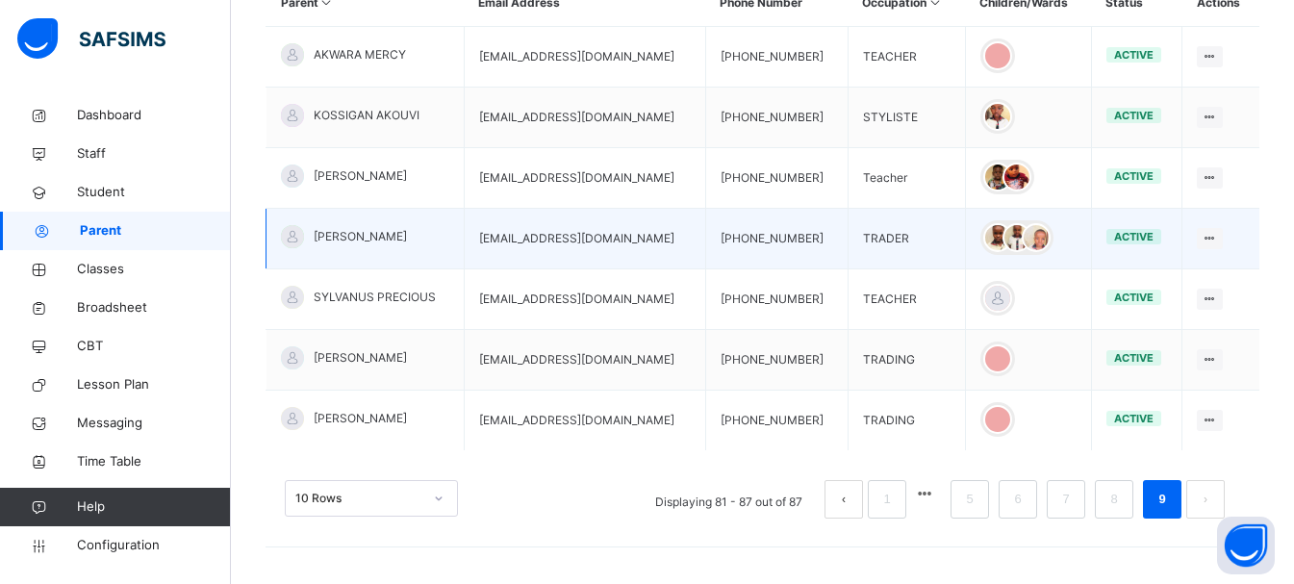
scroll to position [468, 0]
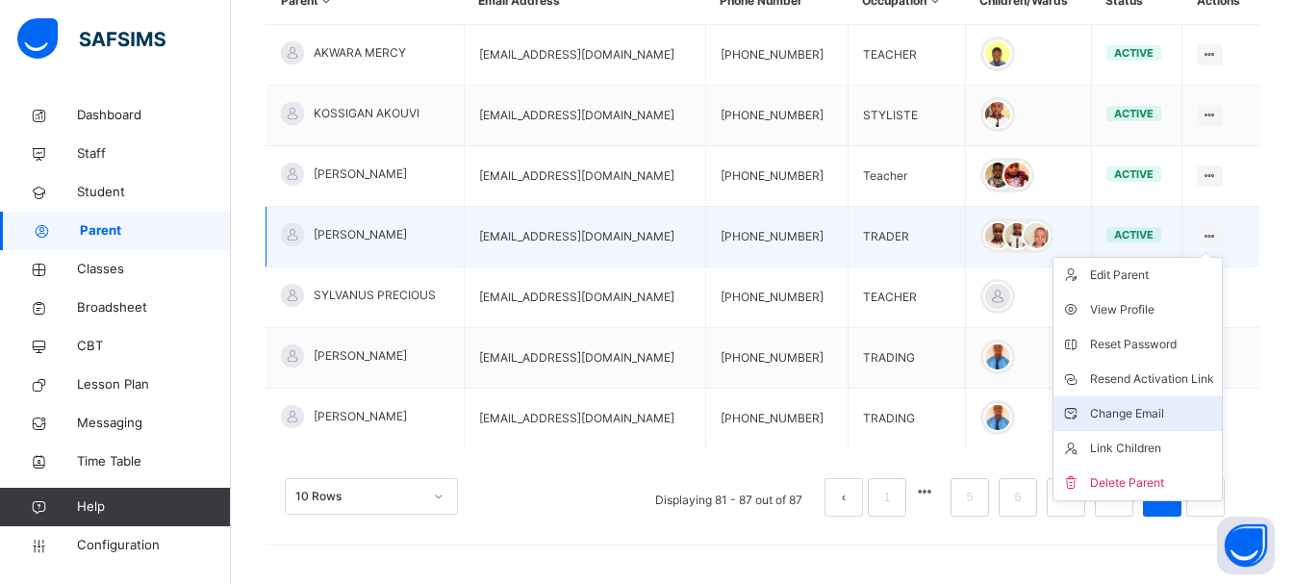
click at [1183, 413] on div "Change Email" at bounding box center [1152, 413] width 124 height 19
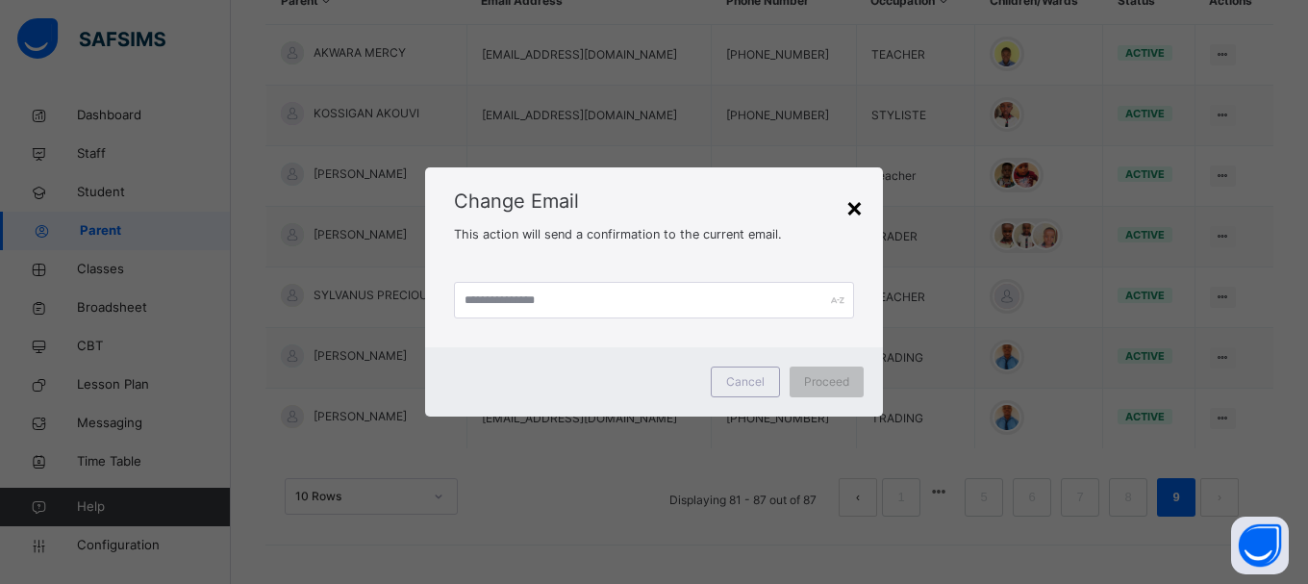
click at [848, 212] on div "×" at bounding box center [855, 207] width 18 height 40
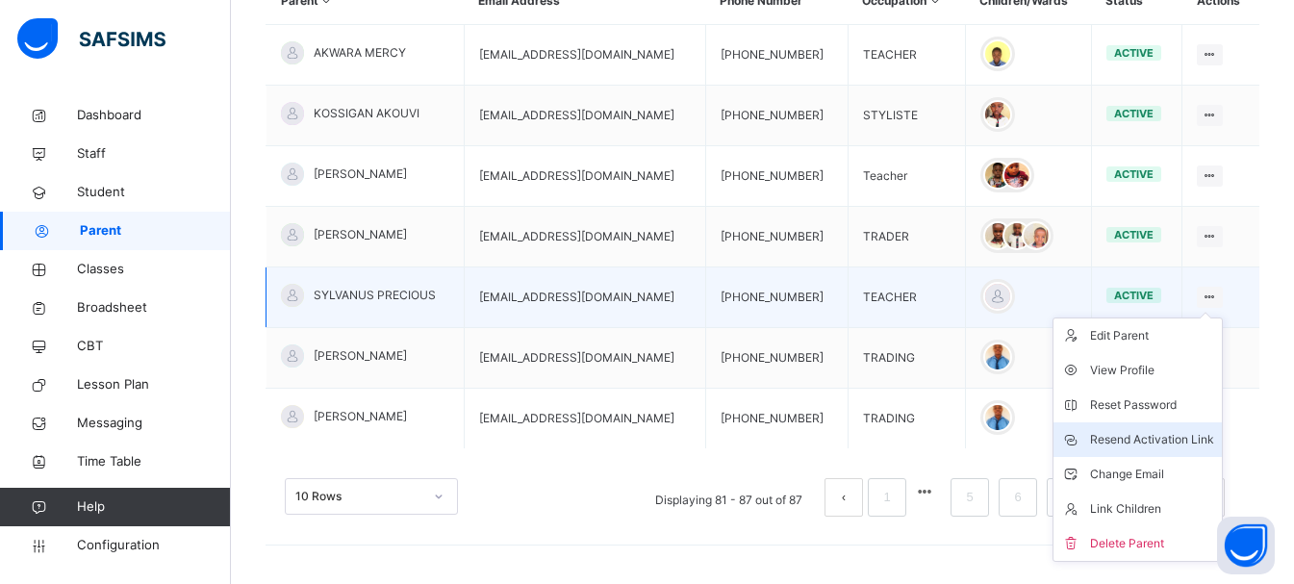
click at [1120, 436] on div "Resend Activation Link" at bounding box center [1152, 439] width 124 height 19
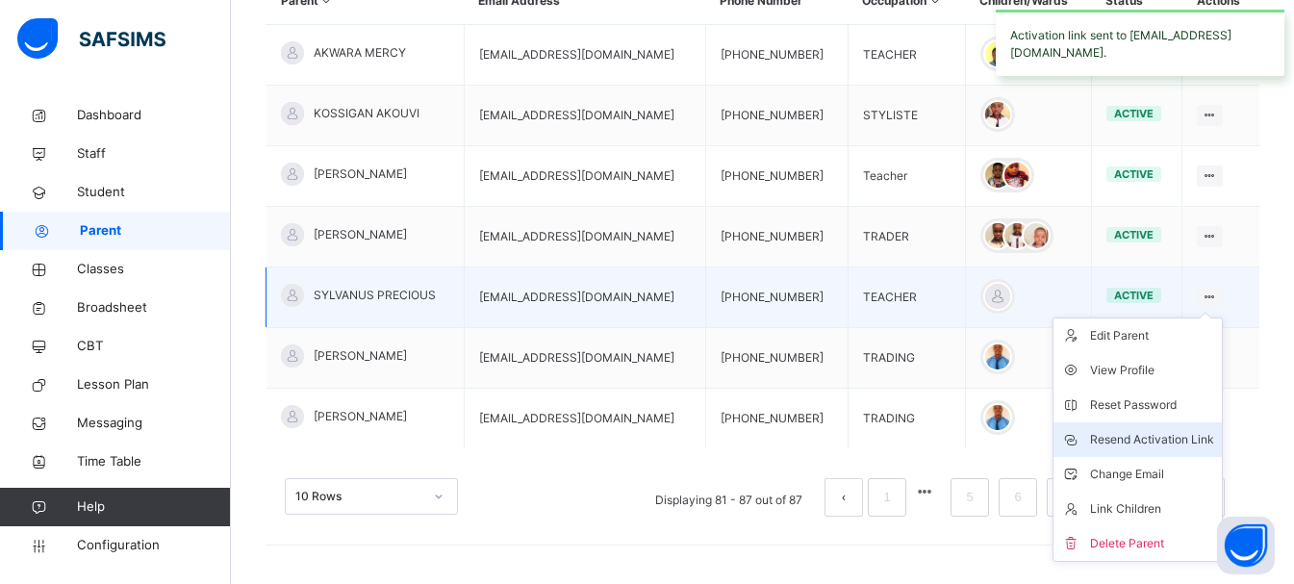
click at [1120, 437] on div "Resend Activation Link" at bounding box center [1152, 439] width 124 height 19
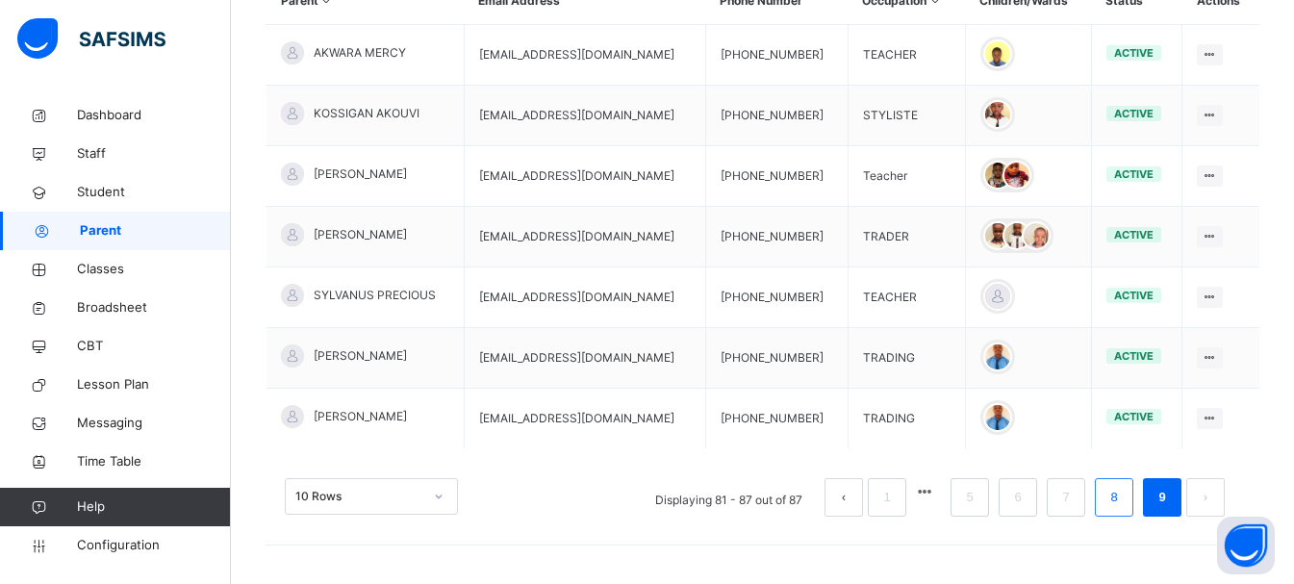
click at [1123, 488] on link "8" at bounding box center [1113, 497] width 18 height 25
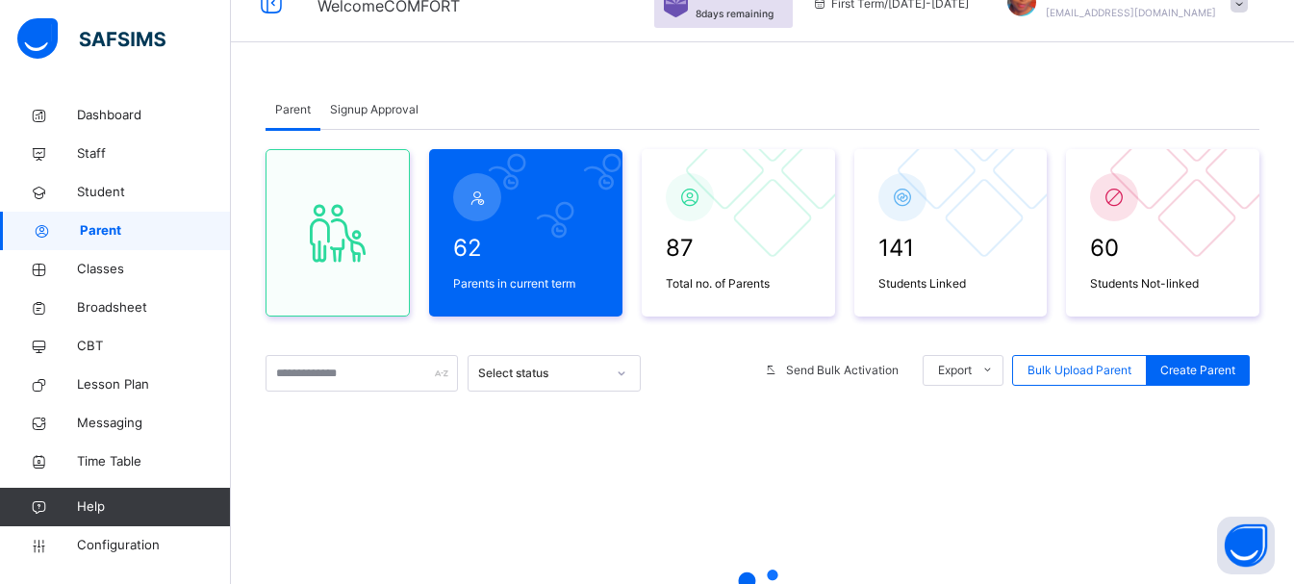
scroll to position [0, 0]
